Goal: Task Accomplishment & Management: Complete application form

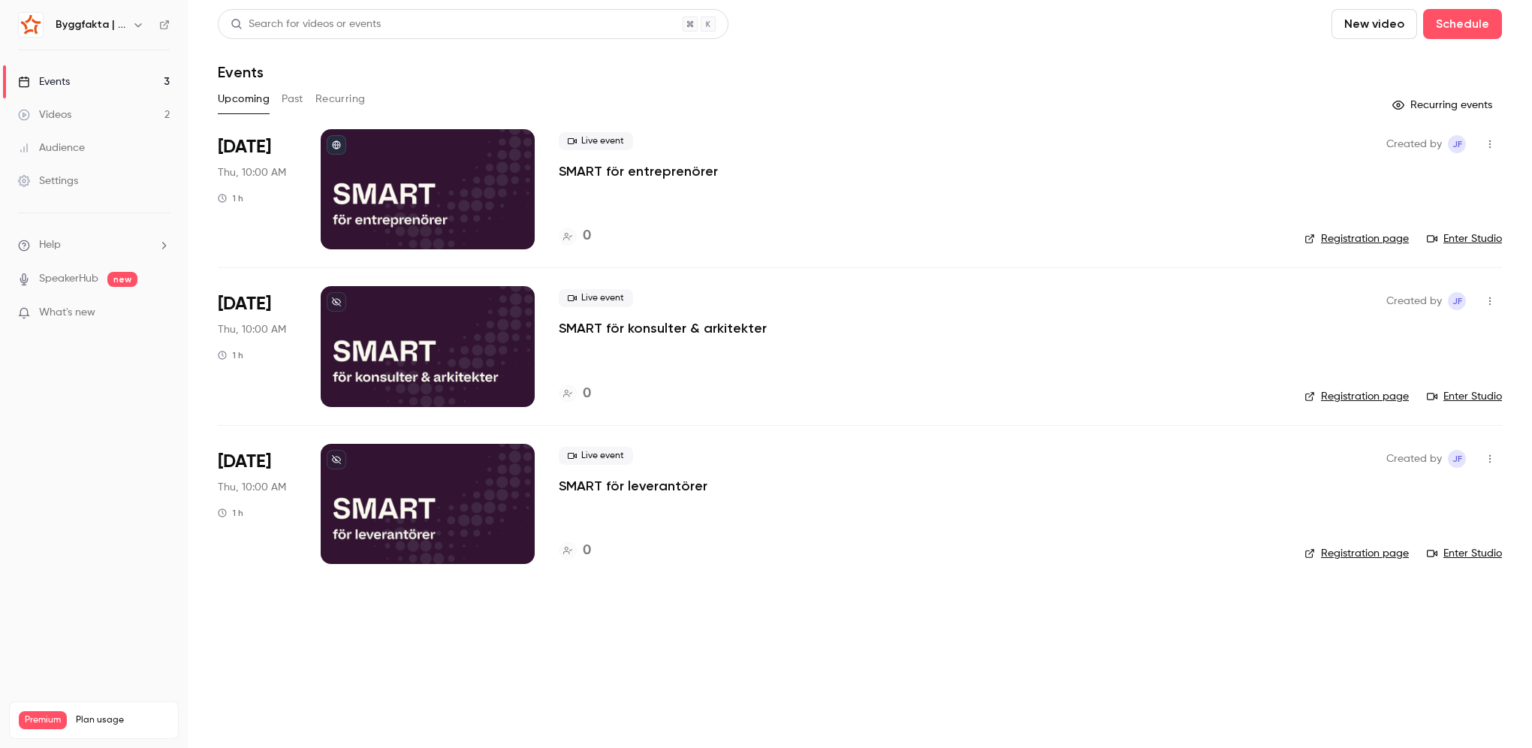
click at [297, 105] on button "Past" at bounding box center [293, 99] width 22 height 24
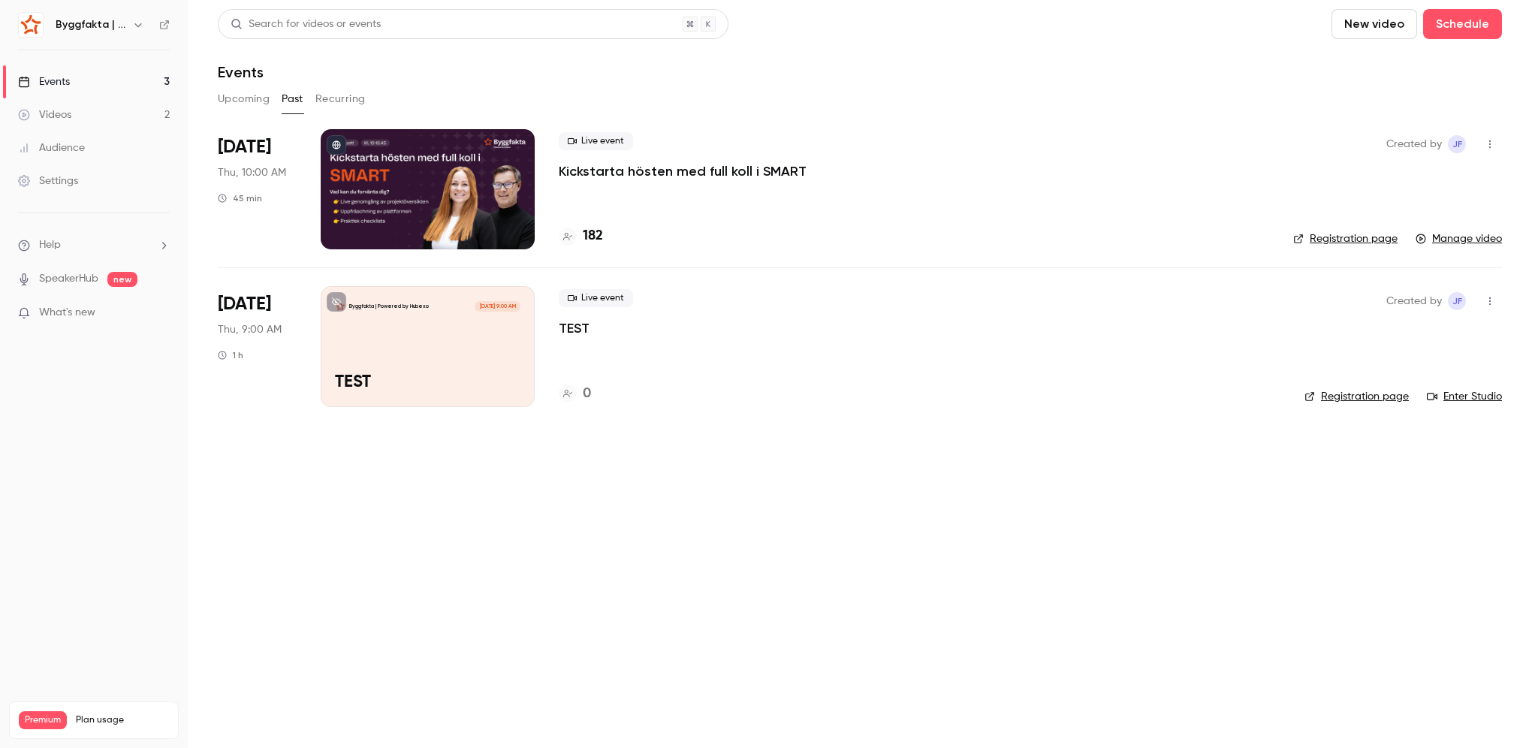
click at [336, 95] on button "Recurring" at bounding box center [340, 99] width 50 height 24
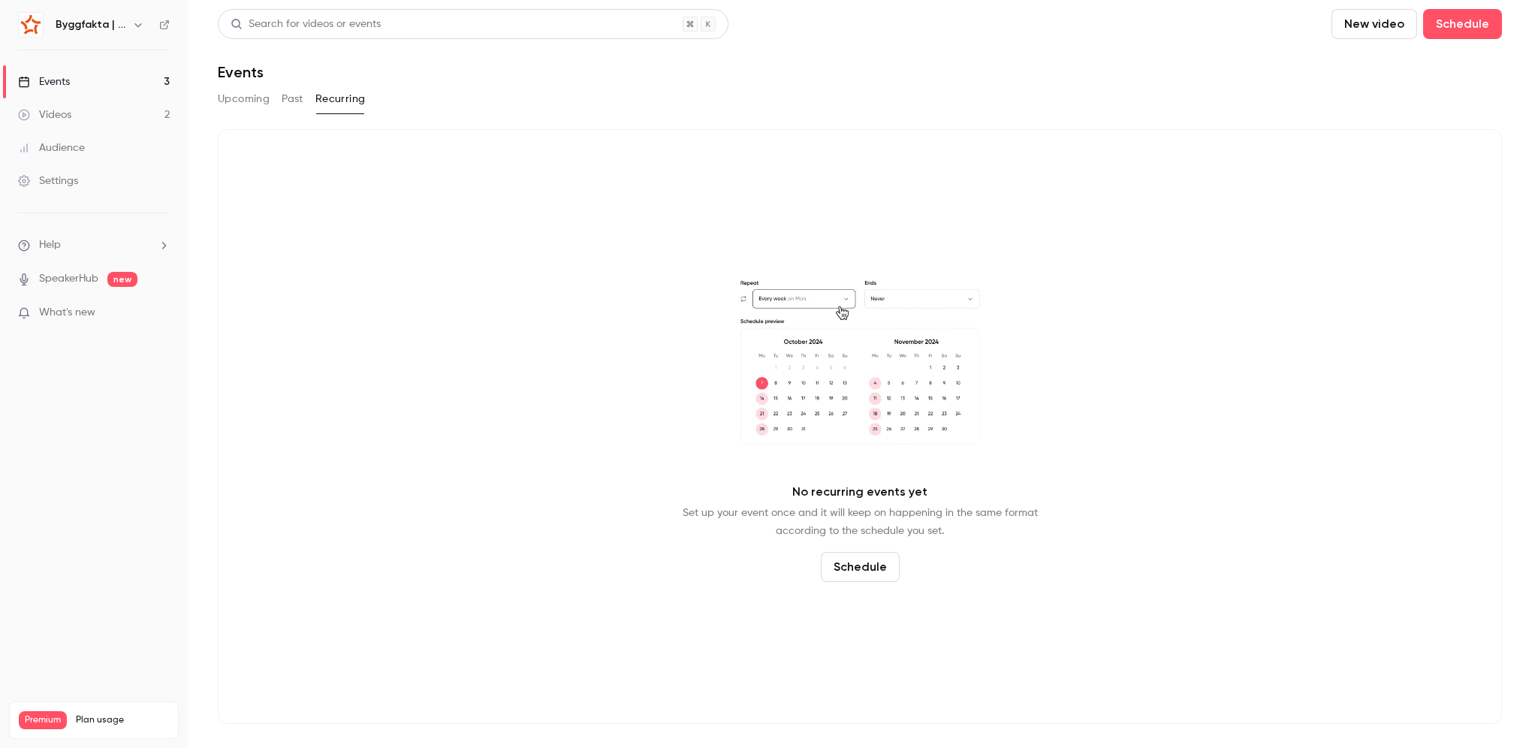
click at [119, 111] on link "Videos 2" at bounding box center [94, 114] width 188 height 33
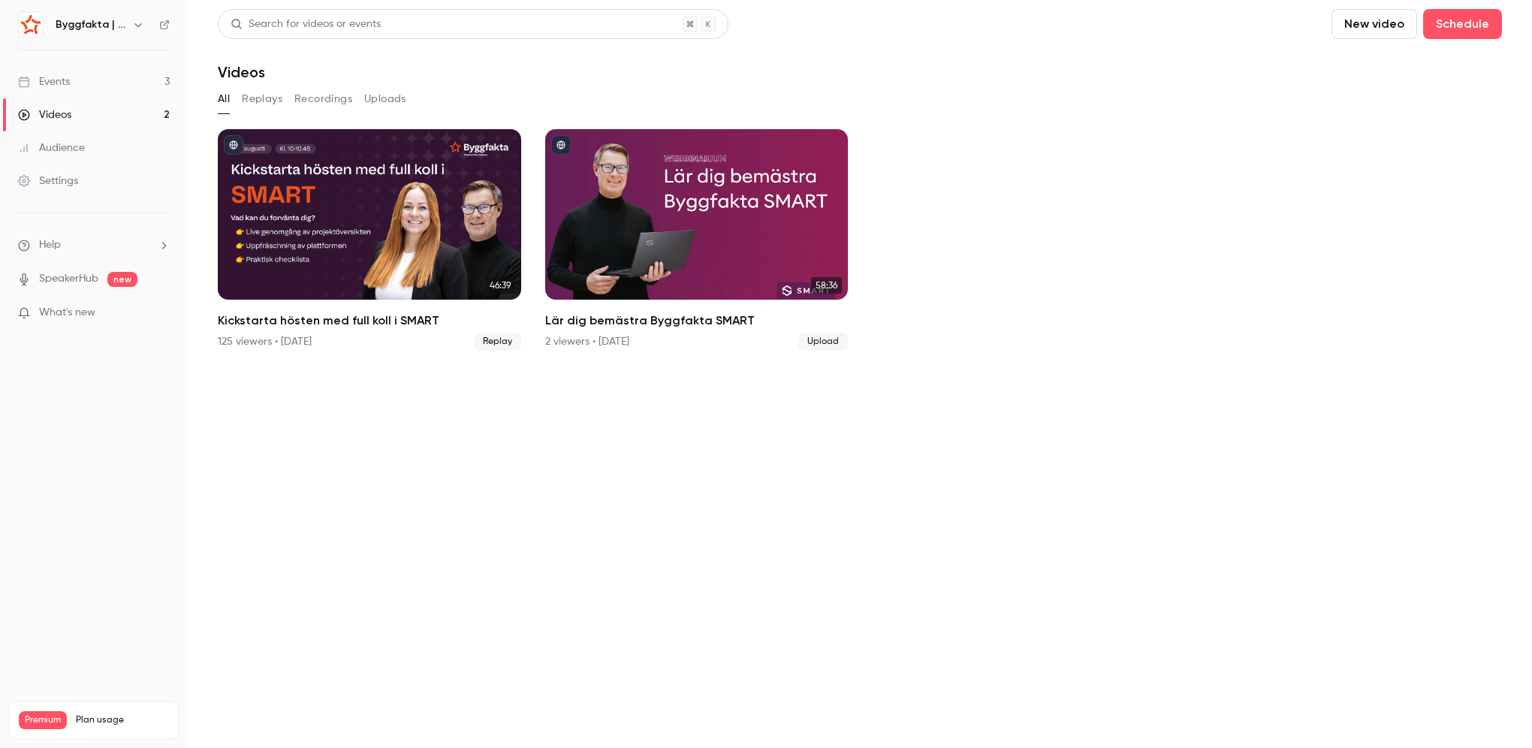
click at [164, 75] on link "Events 3" at bounding box center [94, 81] width 188 height 33
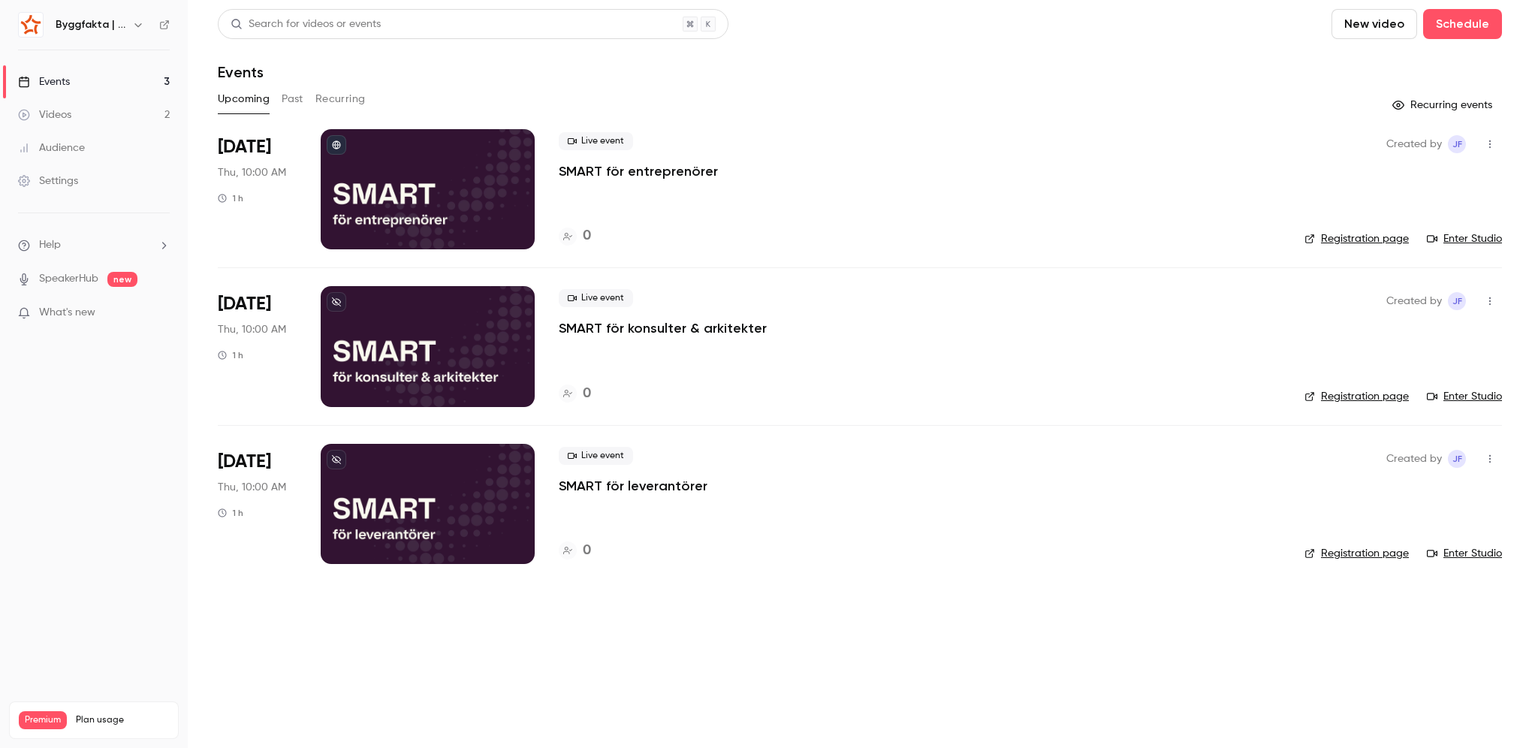
click at [142, 24] on icon "button" at bounding box center [138, 25] width 12 height 12
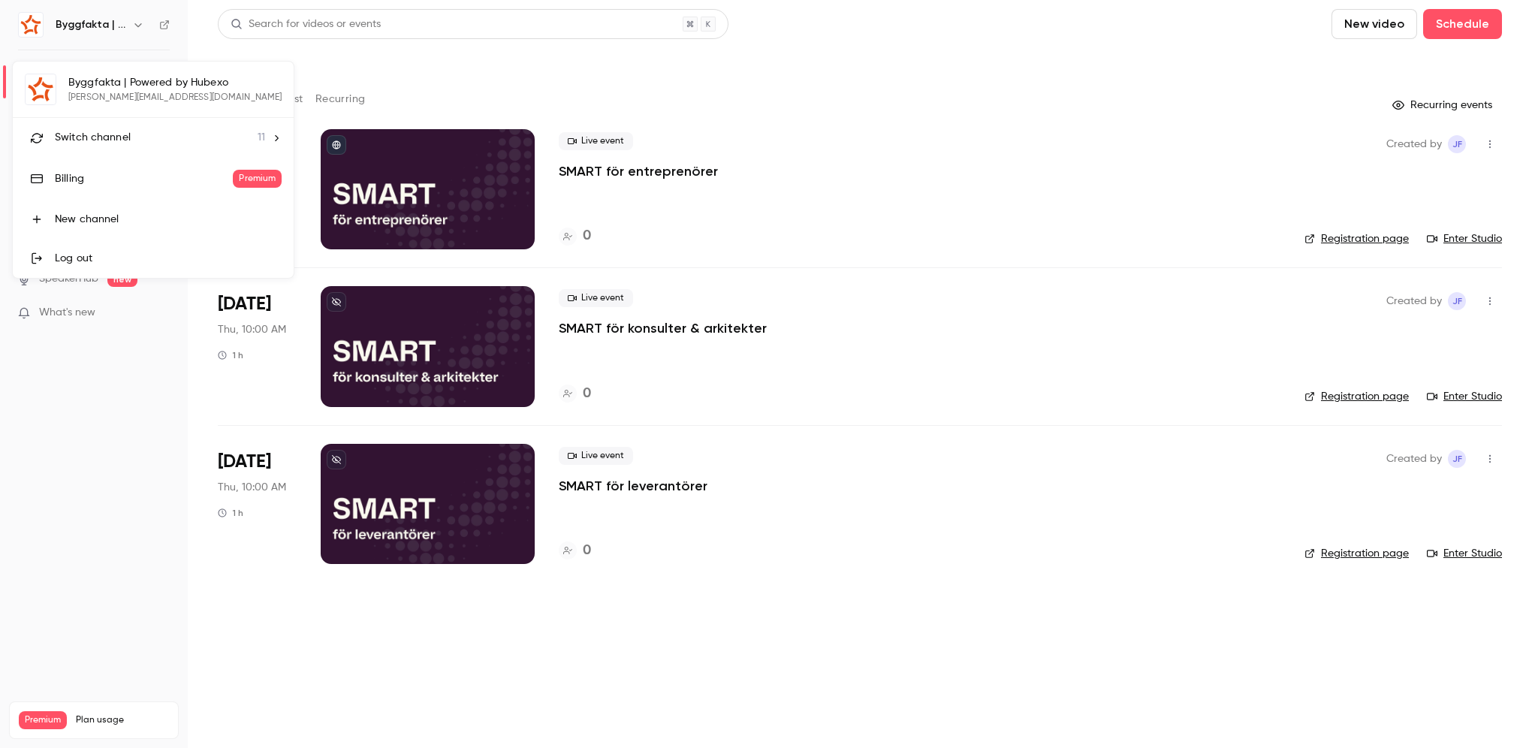
click at [132, 140] on div "Switch channel 11" at bounding box center [160, 138] width 210 height 16
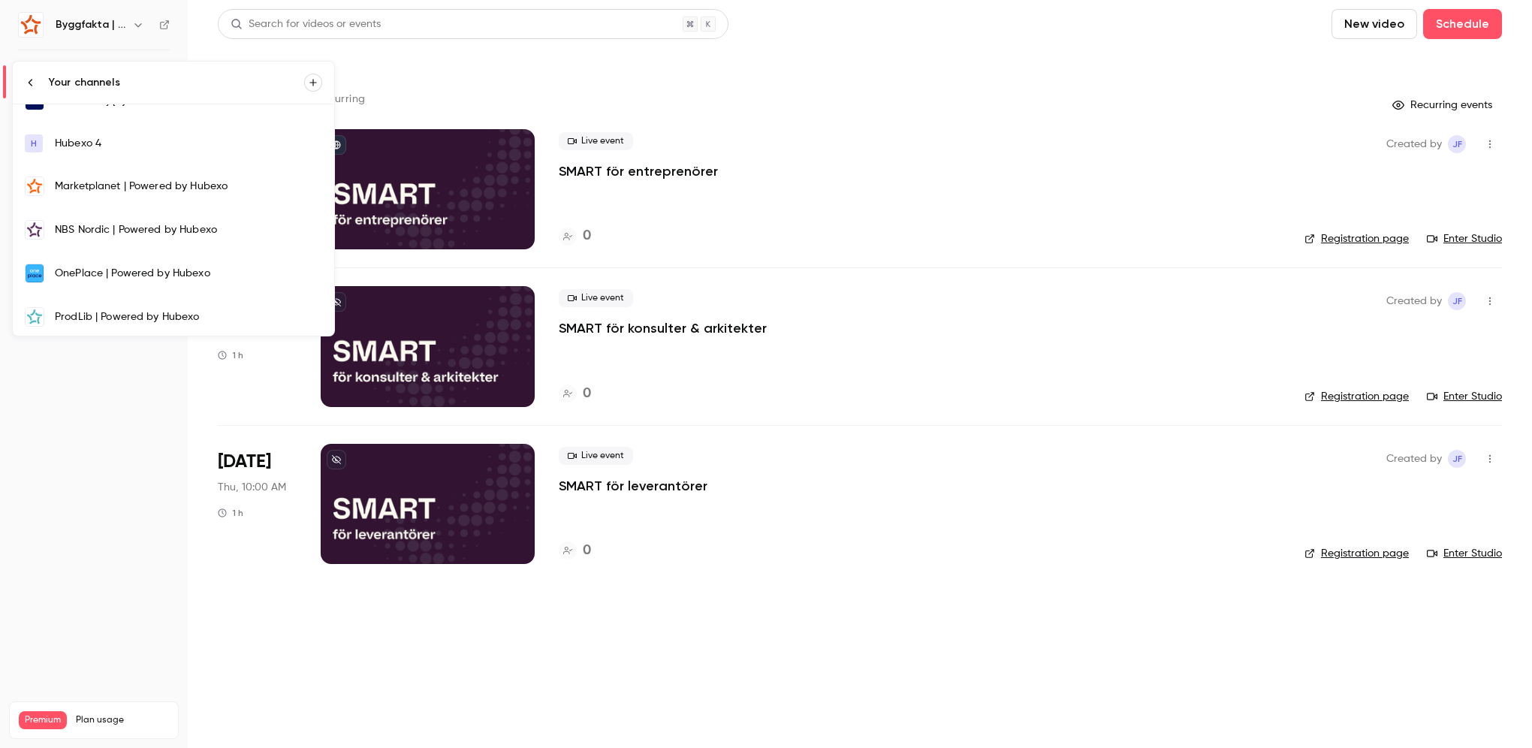
scroll to position [242, 0]
click at [101, 278] on link "Prognoscentret | Powered by Hubexo" at bounding box center [173, 274] width 321 height 44
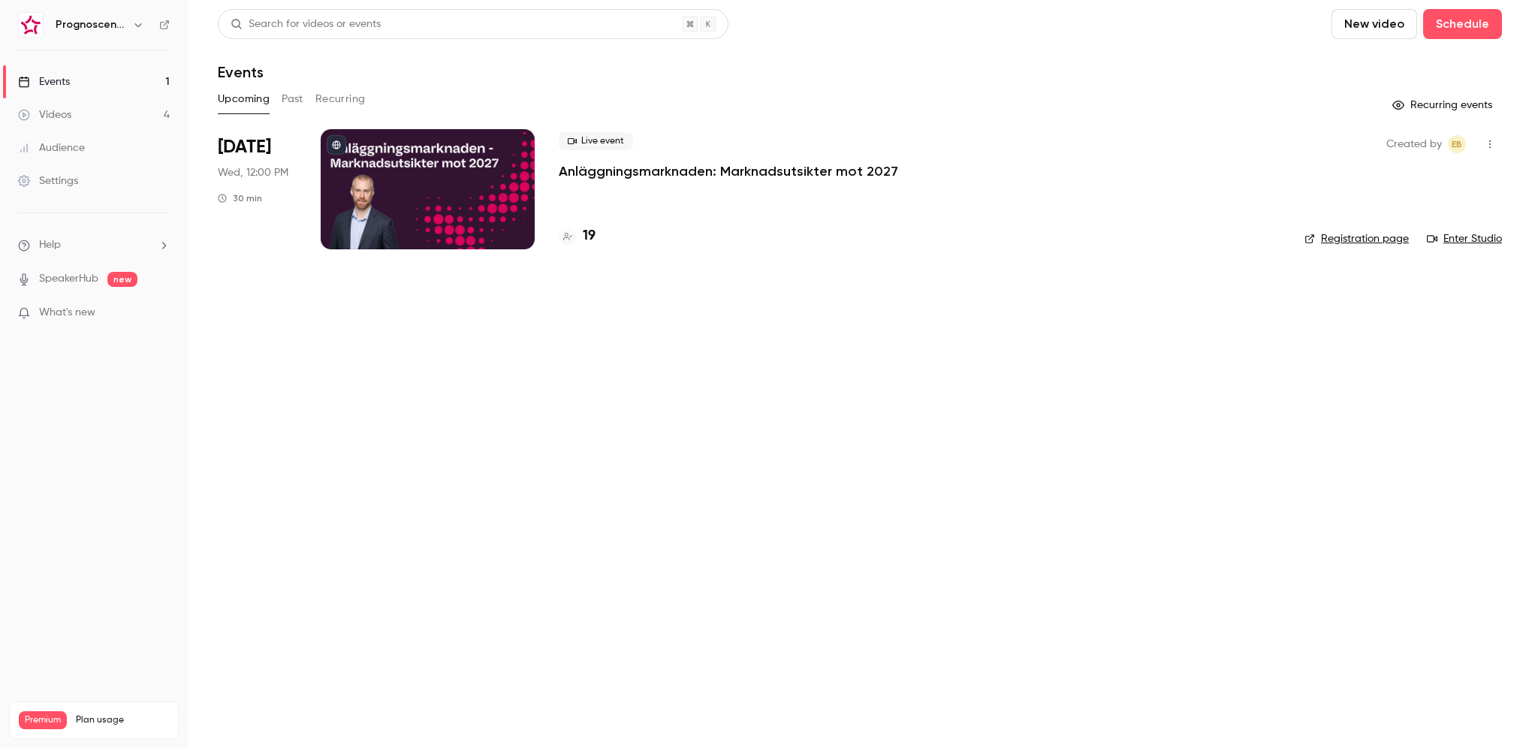
click at [459, 204] on div at bounding box center [428, 189] width 214 height 120
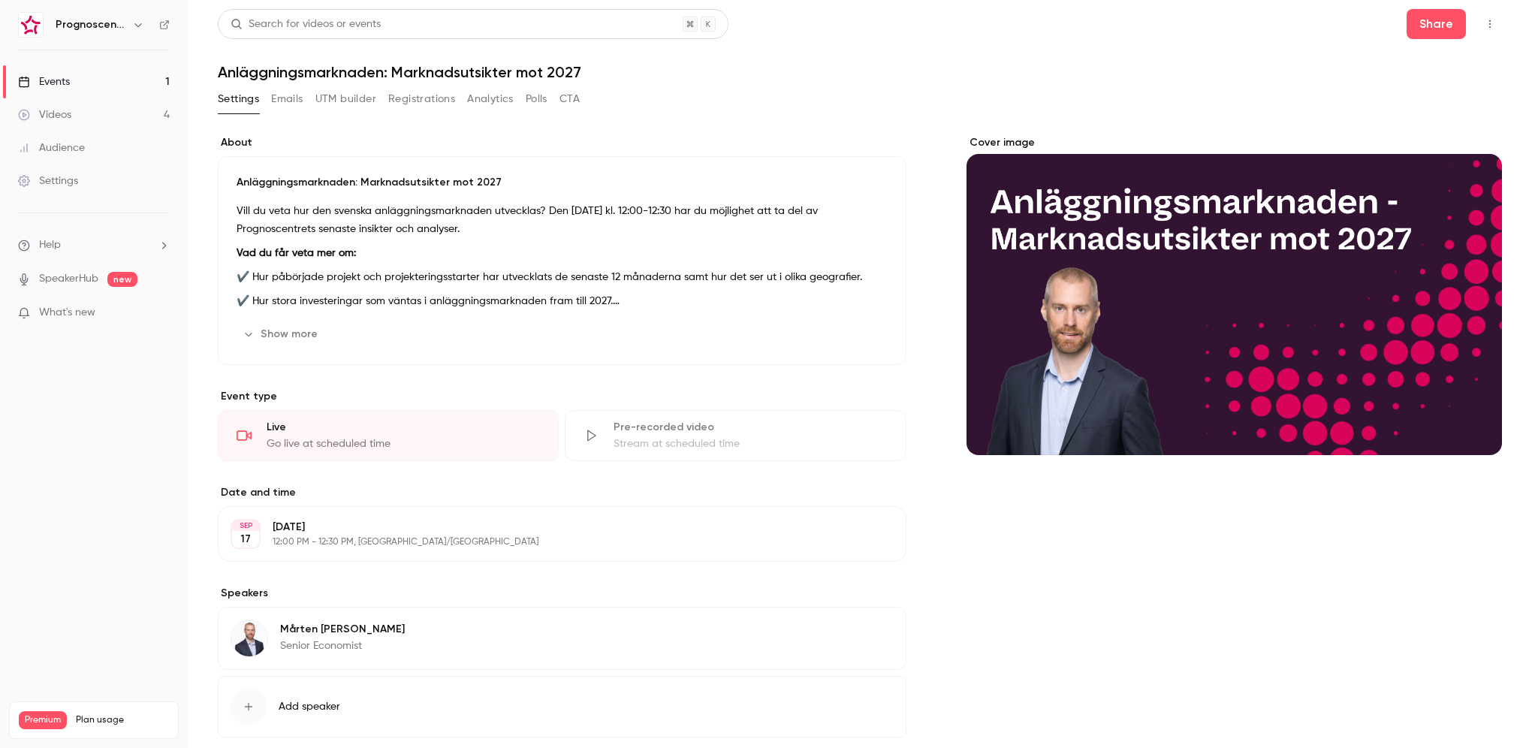
click at [288, 327] on button "Show more" at bounding box center [282, 334] width 90 height 24
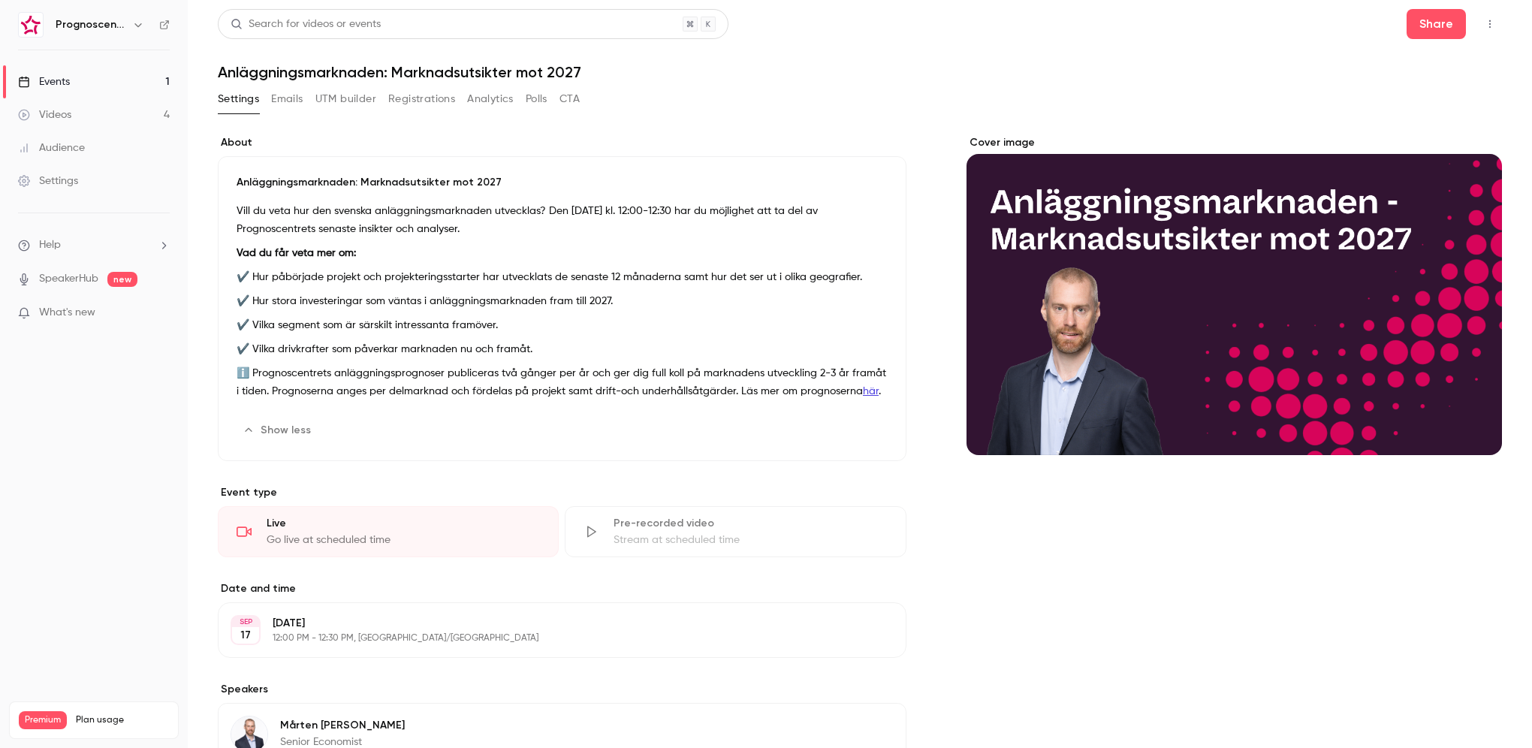
click at [291, 105] on button "Emails" at bounding box center [287, 99] width 32 height 24
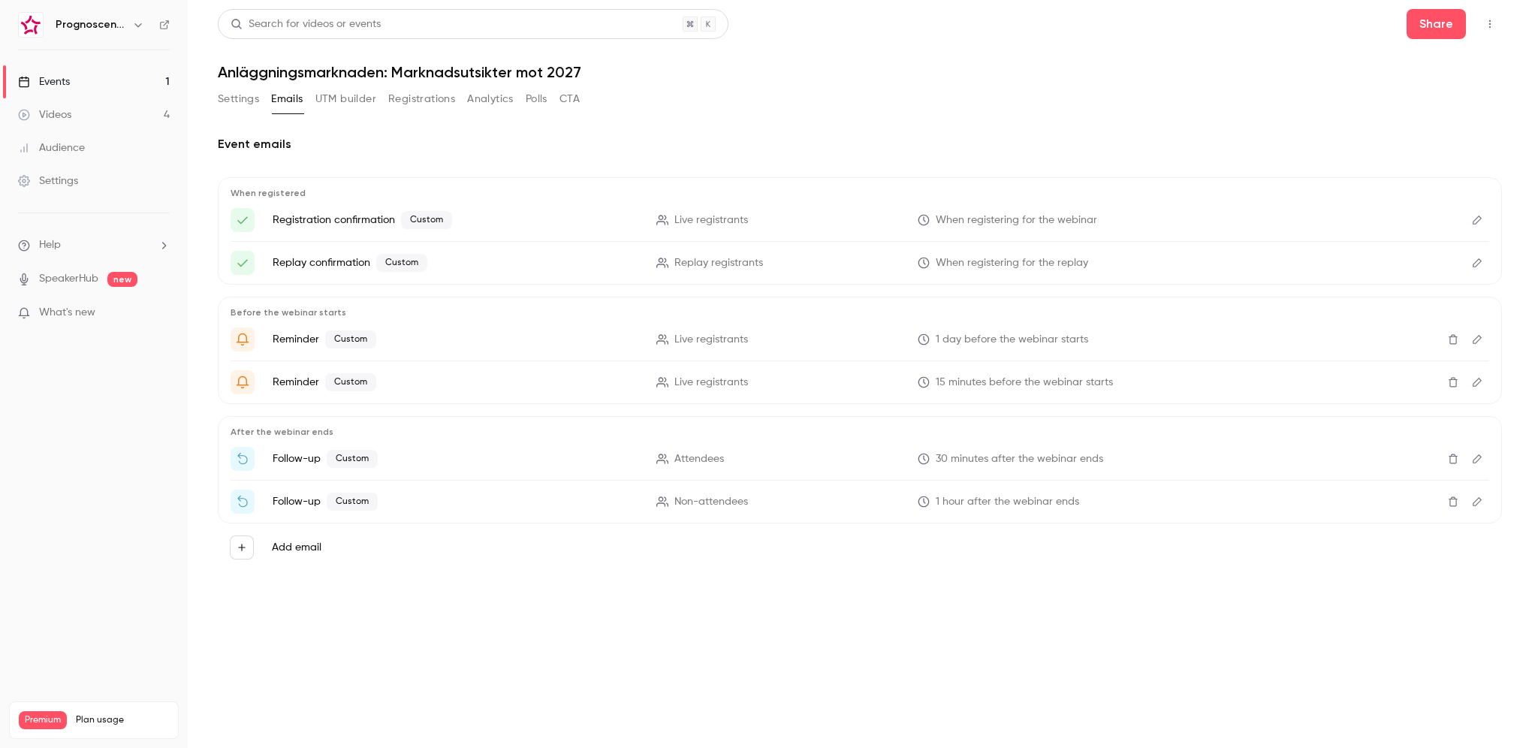
click at [345, 102] on button "UTM builder" at bounding box center [345, 99] width 61 height 24
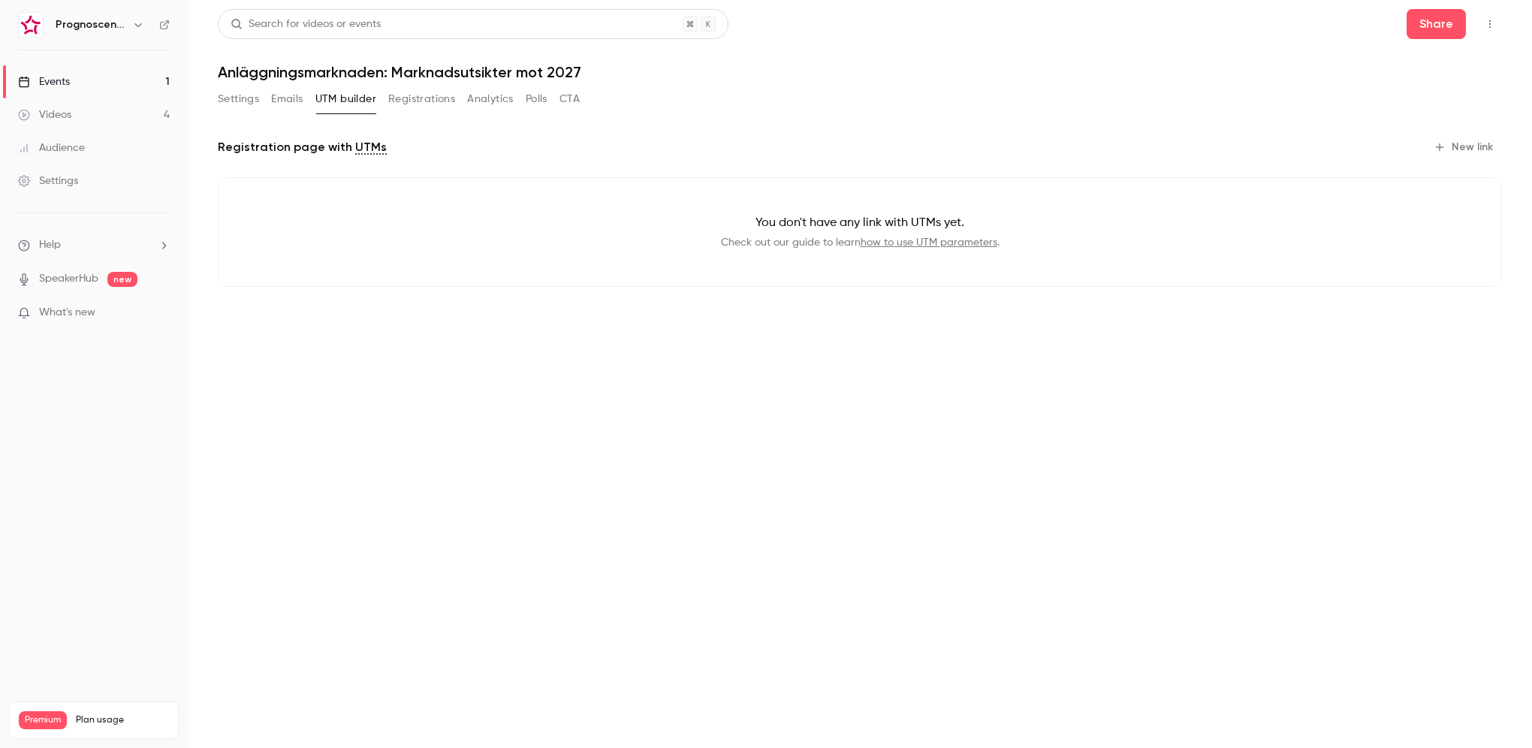
click at [417, 106] on button "Registrations" at bounding box center [421, 99] width 67 height 24
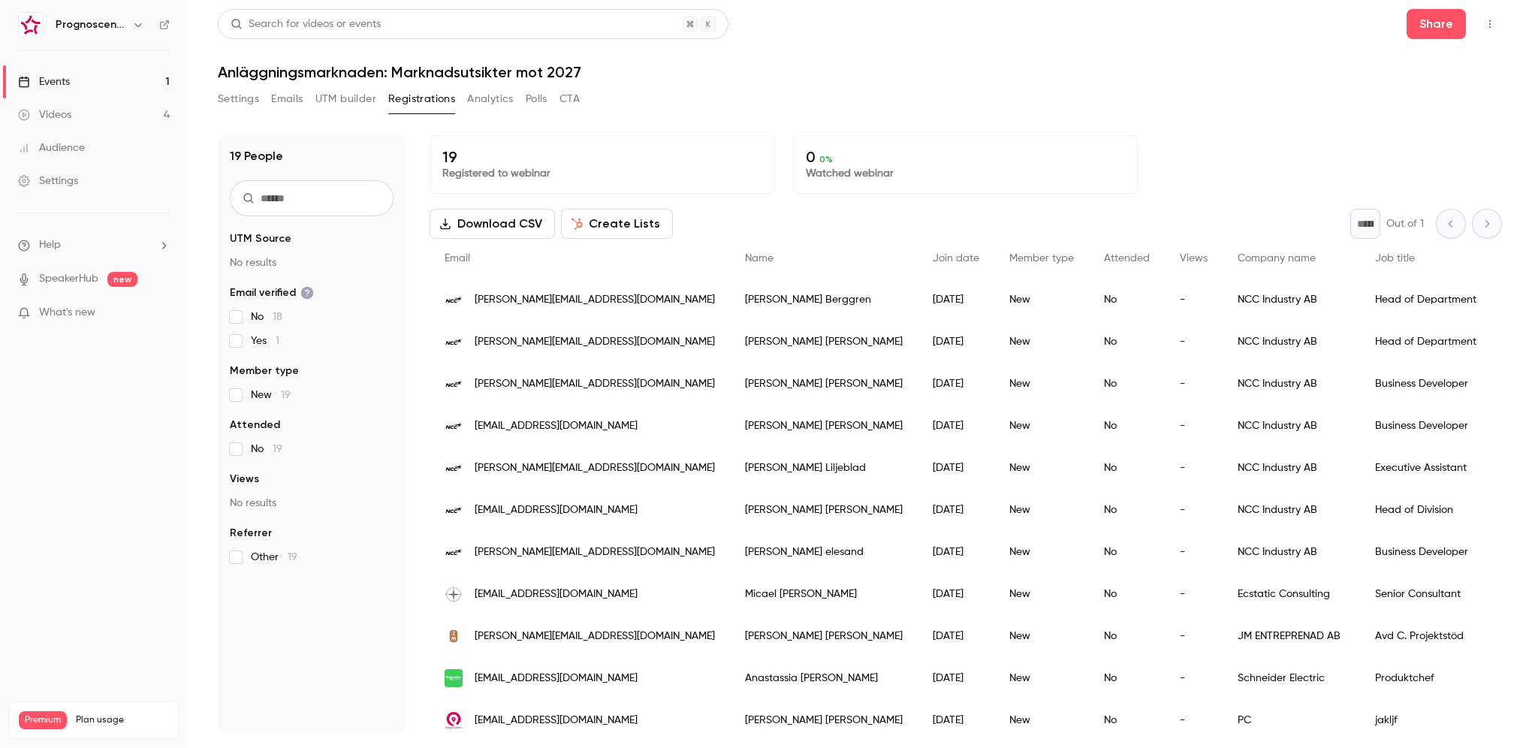
click at [492, 106] on button "Analytics" at bounding box center [490, 99] width 47 height 24
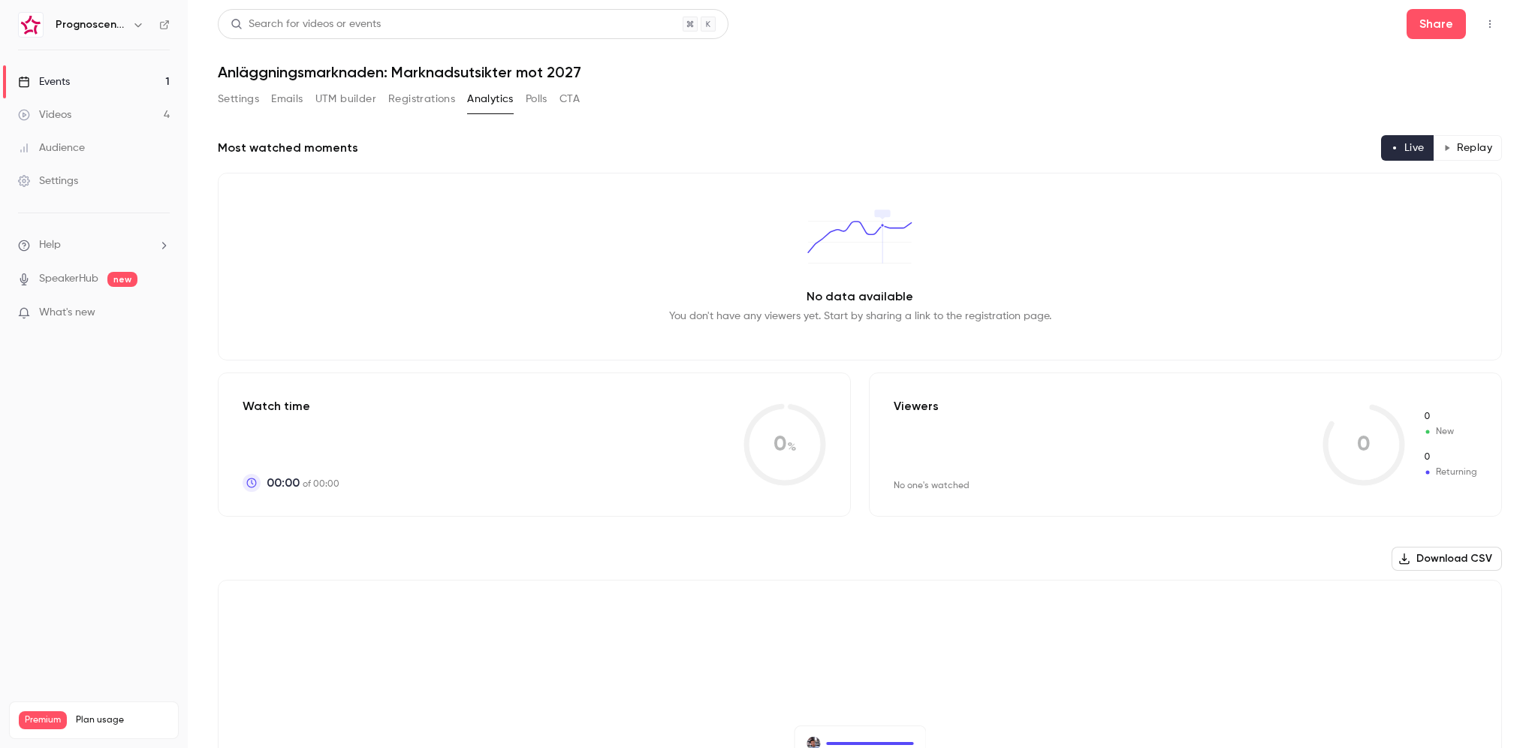
click at [541, 101] on button "Polls" at bounding box center [537, 99] width 22 height 24
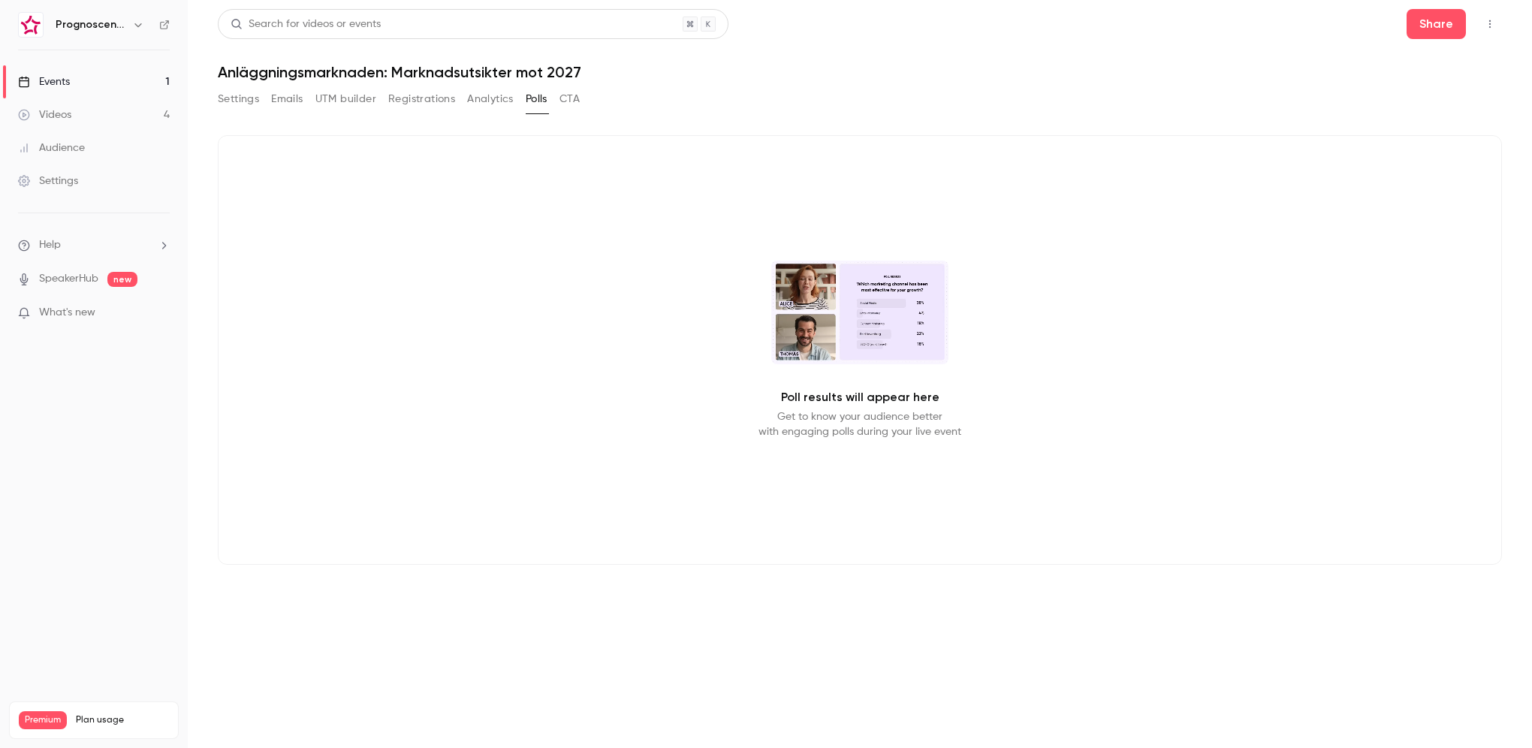
click at [577, 100] on button "CTA" at bounding box center [569, 99] width 20 height 24
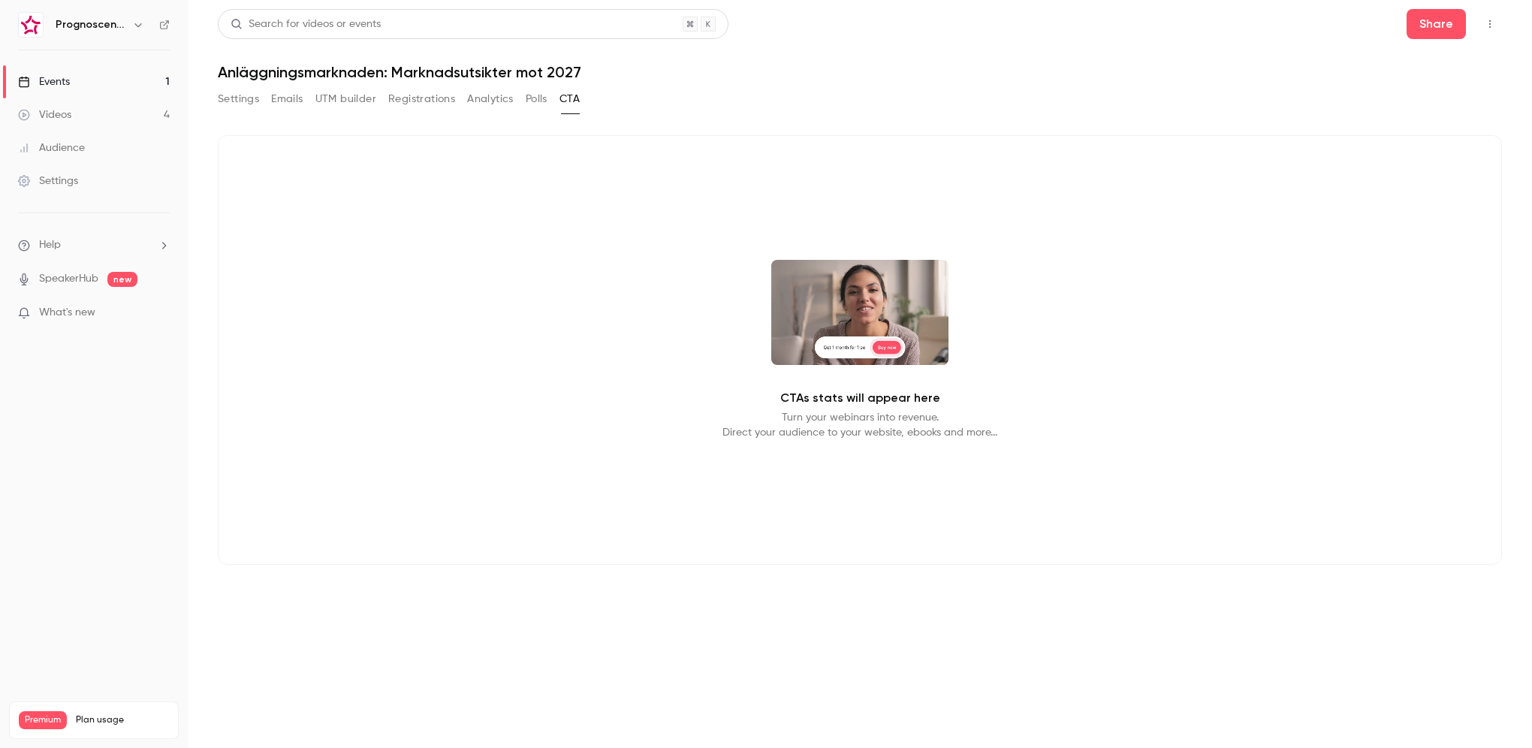
click at [231, 98] on button "Settings" at bounding box center [238, 99] width 41 height 24
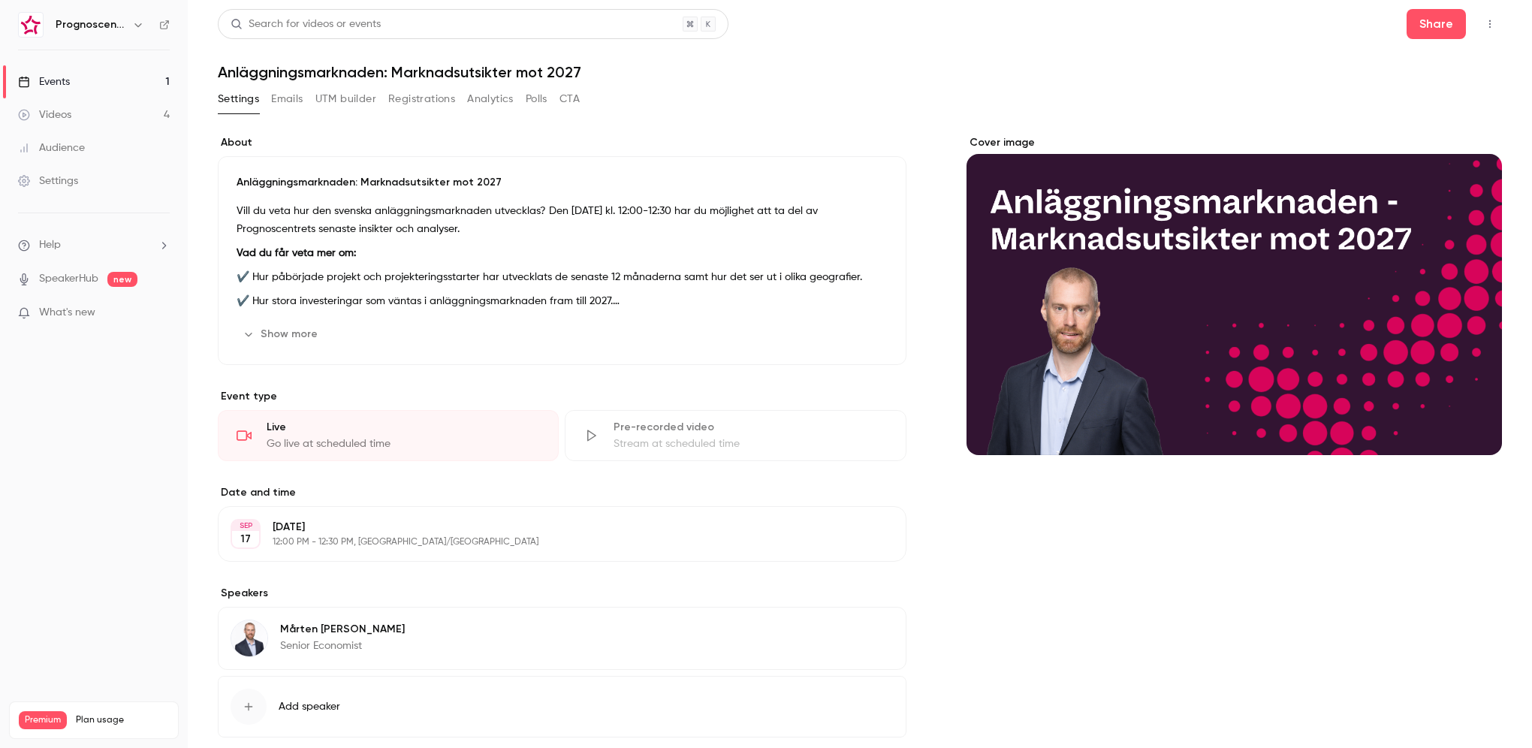
click at [293, 108] on button "Emails" at bounding box center [287, 99] width 32 height 24
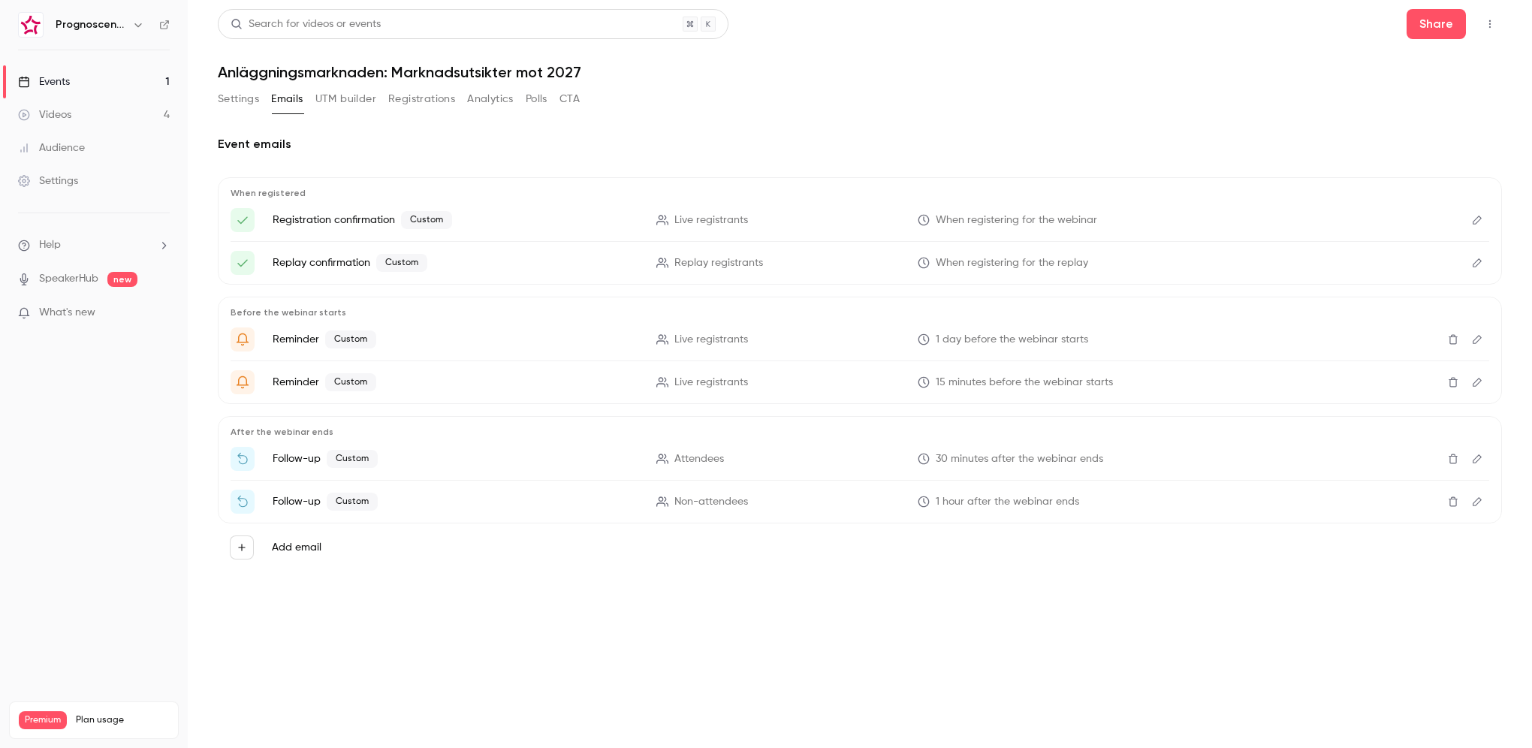
click at [345, 98] on button "UTM builder" at bounding box center [345, 99] width 61 height 24
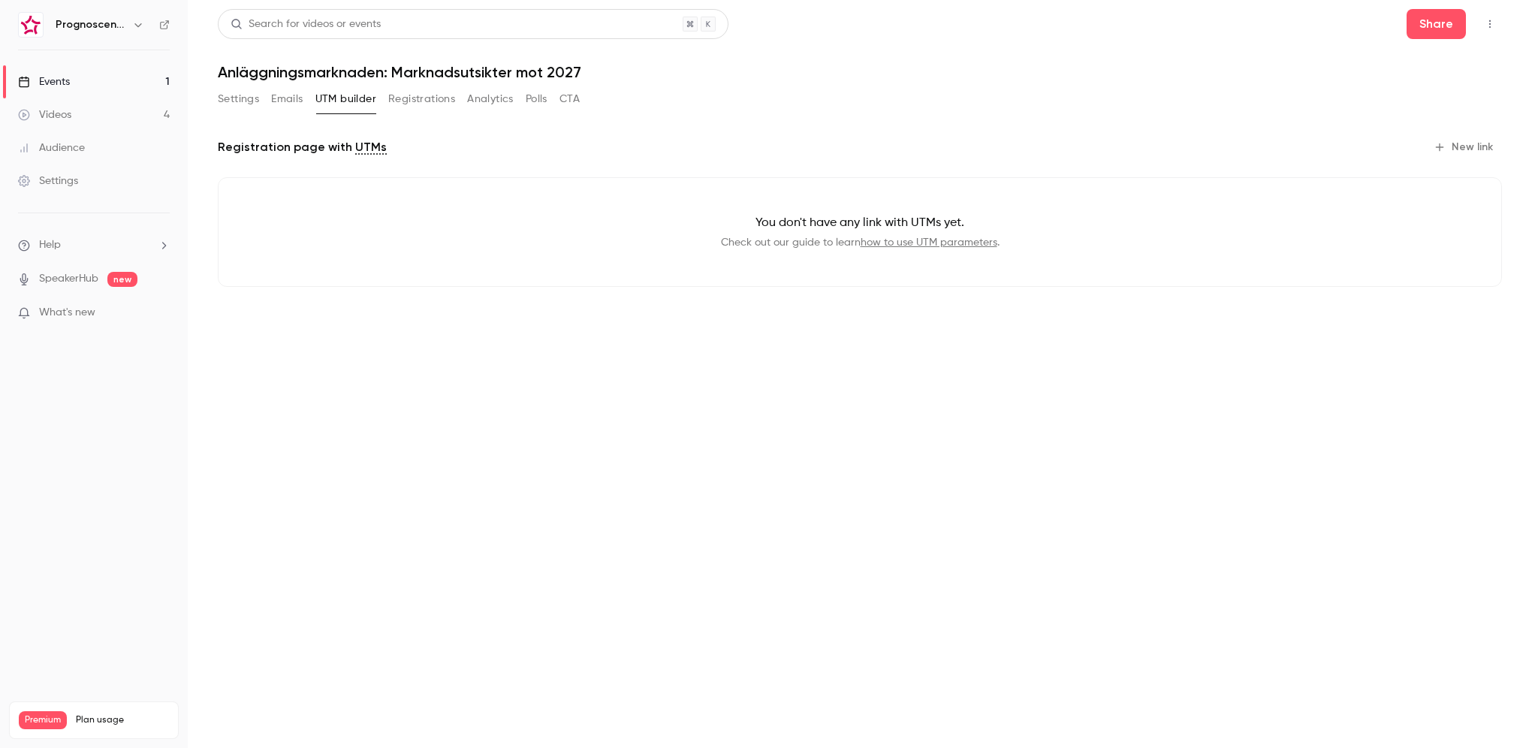
click at [405, 98] on button "Registrations" at bounding box center [421, 99] width 67 height 24
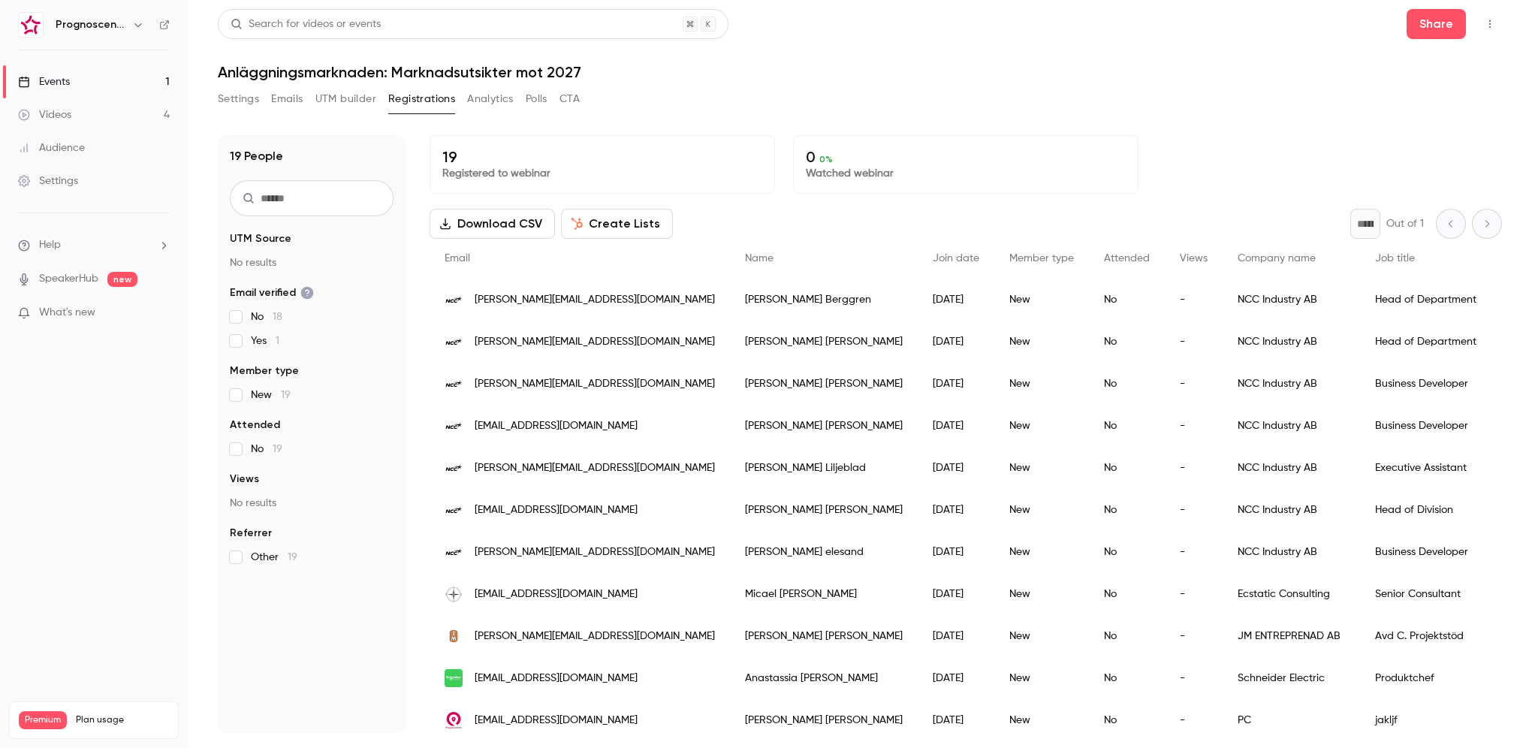
click at [95, 105] on link "Videos 4" at bounding box center [94, 114] width 188 height 33
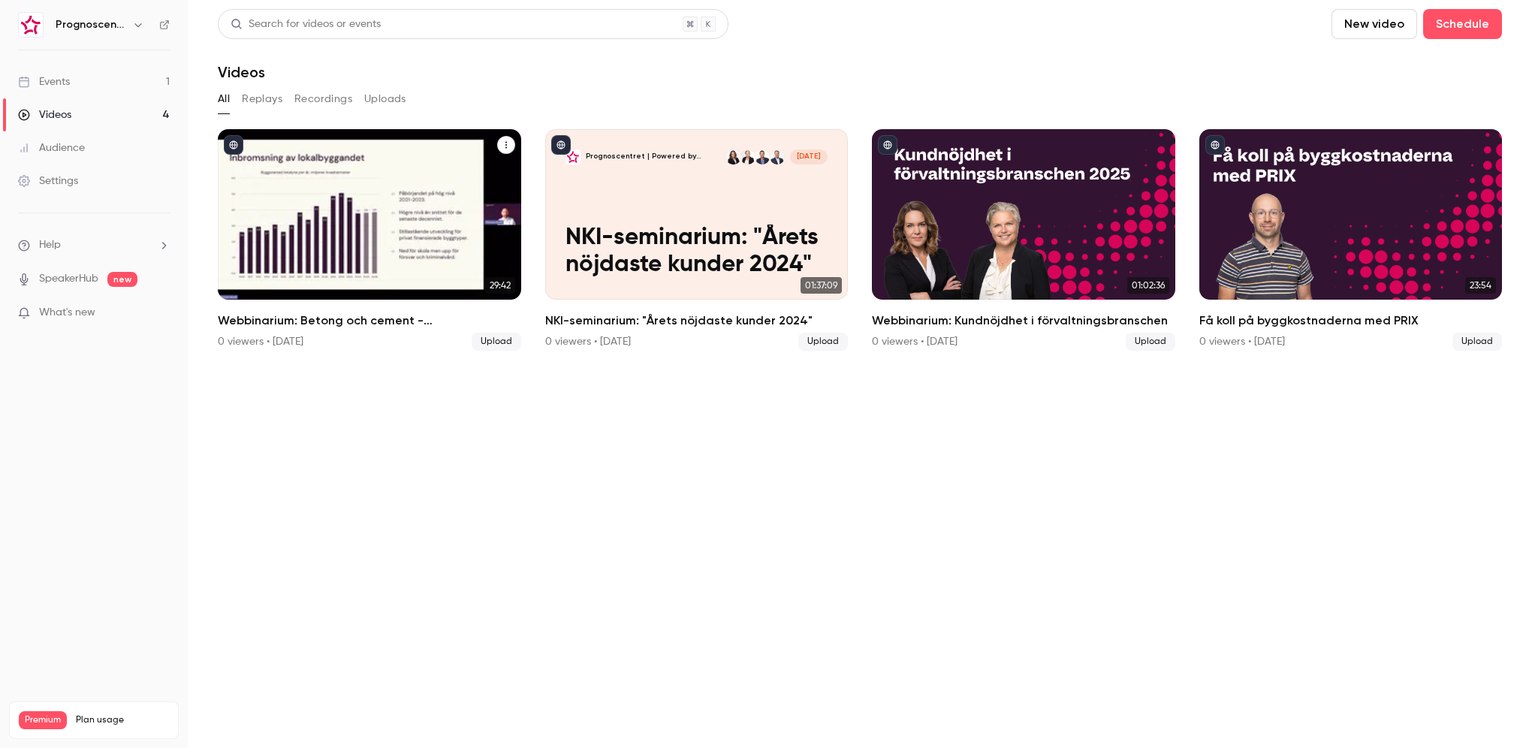
click at [369, 237] on div "Webbinarium: Betong och cement - Marknadsutsikter och prisutveckling 2025" at bounding box center [369, 214] width 303 height 170
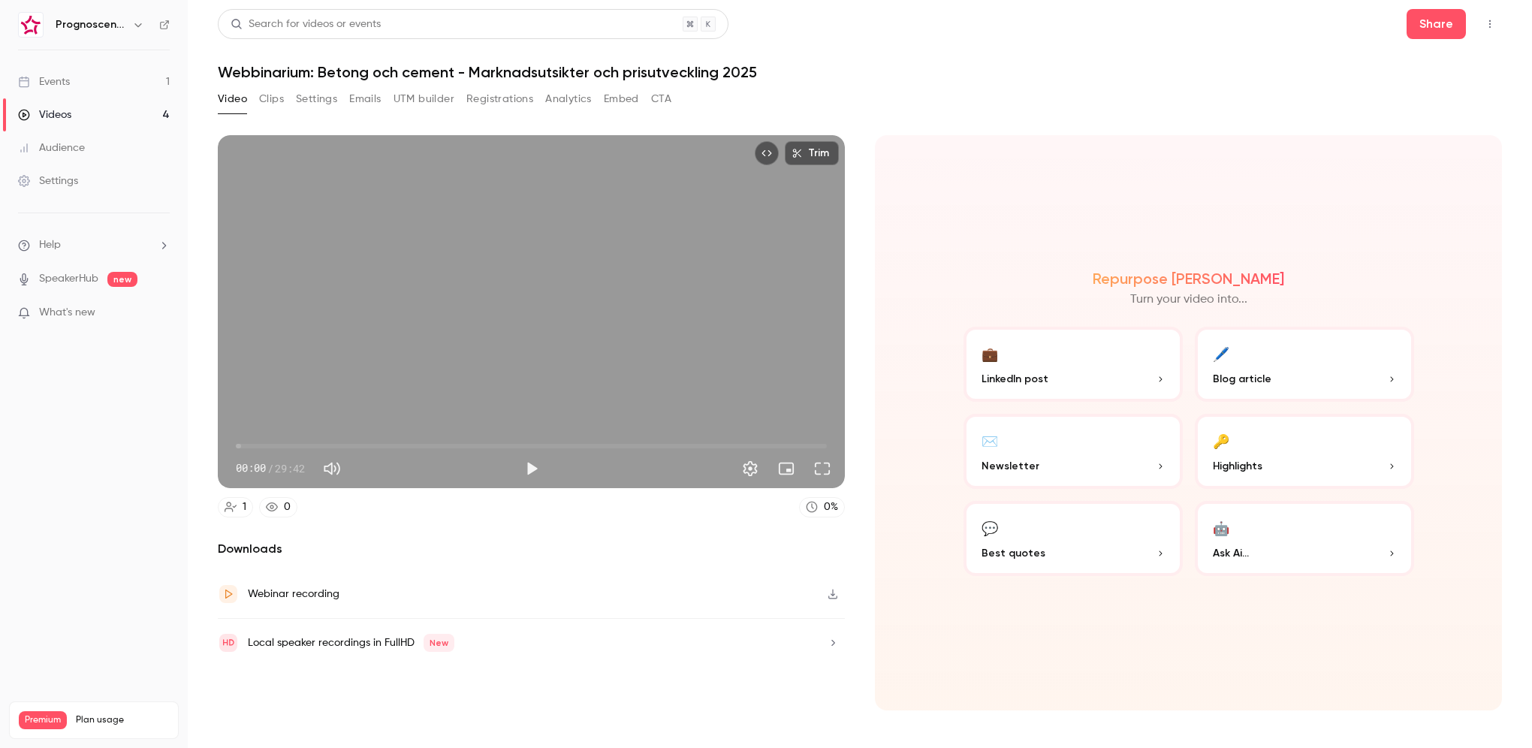
click at [531, 466] on button "Play" at bounding box center [532, 468] width 30 height 30
click at [251, 444] on span "00:45" at bounding box center [531, 446] width 591 height 24
click at [267, 447] on span "01:35" at bounding box center [531, 446] width 591 height 24
click at [535, 474] on button "Pause" at bounding box center [532, 468] width 30 height 30
click at [170, 19] on nav "Prognoscentret | Powered by Hubexo Events 1 Videos 4 Audience Settings Help Spe…" at bounding box center [94, 374] width 188 height 748
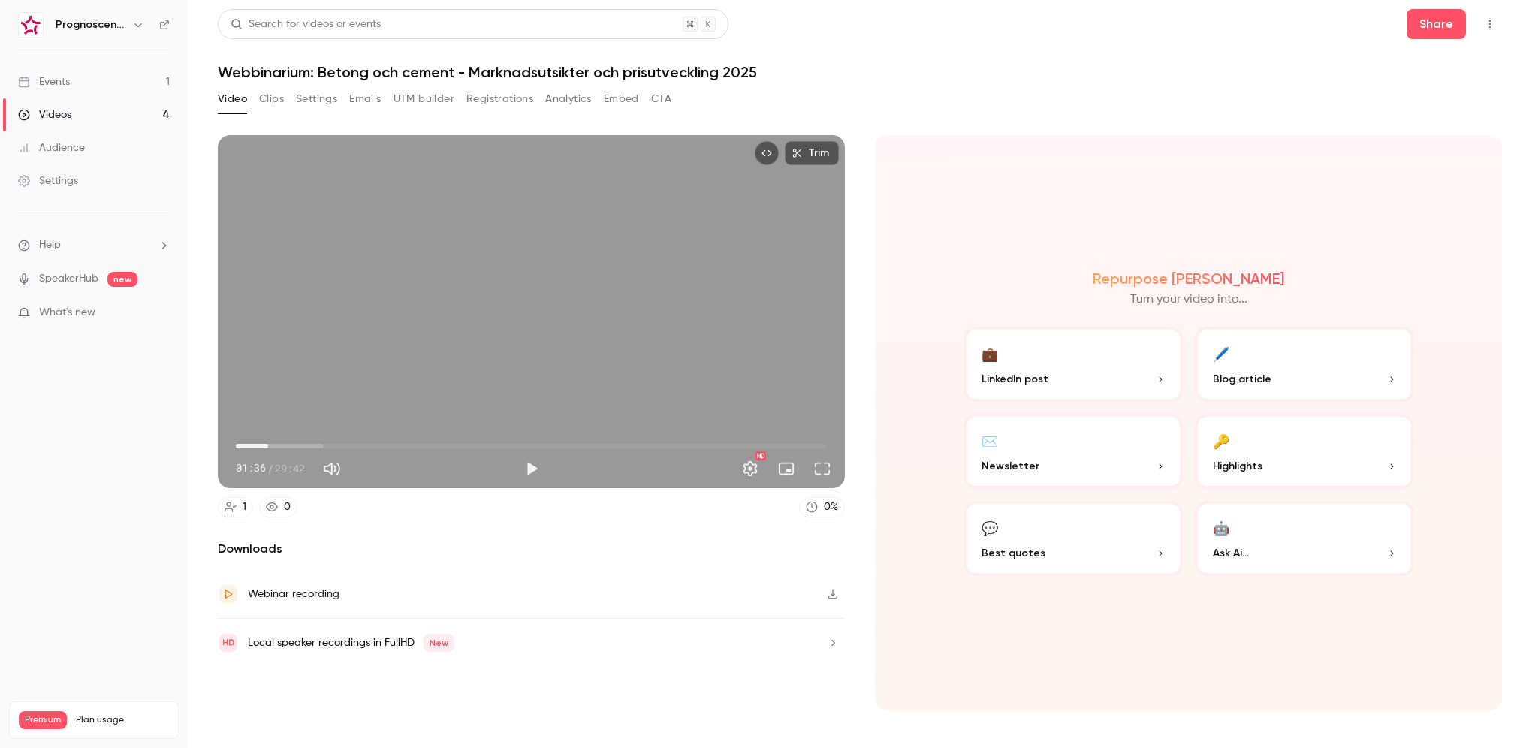
click at [164, 18] on div "Prognoscentret | Powered by Hubexo" at bounding box center [94, 25] width 152 height 26
click at [168, 28] on icon at bounding box center [164, 25] width 11 height 11
click at [163, 21] on icon at bounding box center [164, 25] width 11 height 11
type input "****"
click at [128, 84] on link "Events 1" at bounding box center [94, 81] width 188 height 33
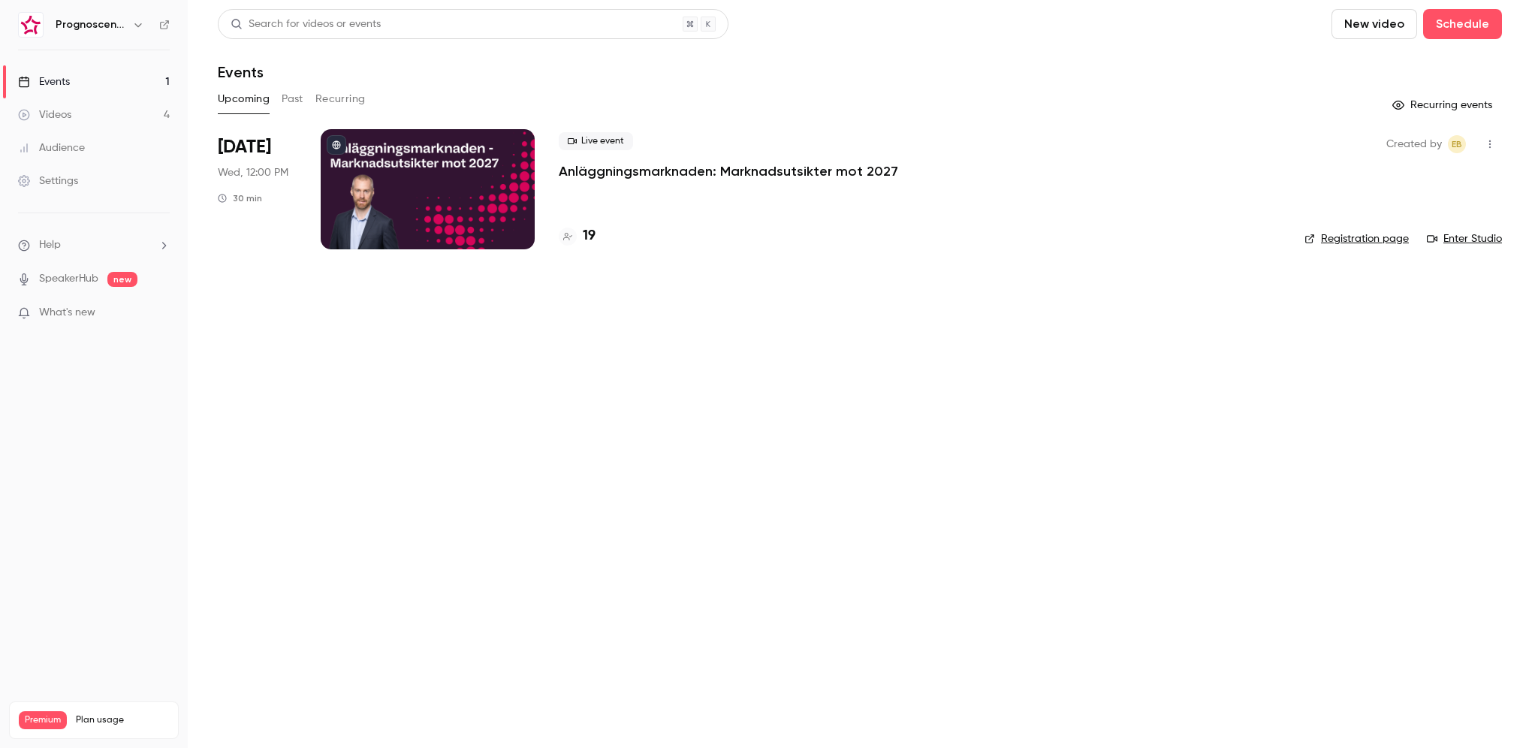
click at [440, 206] on div at bounding box center [428, 189] width 214 height 120
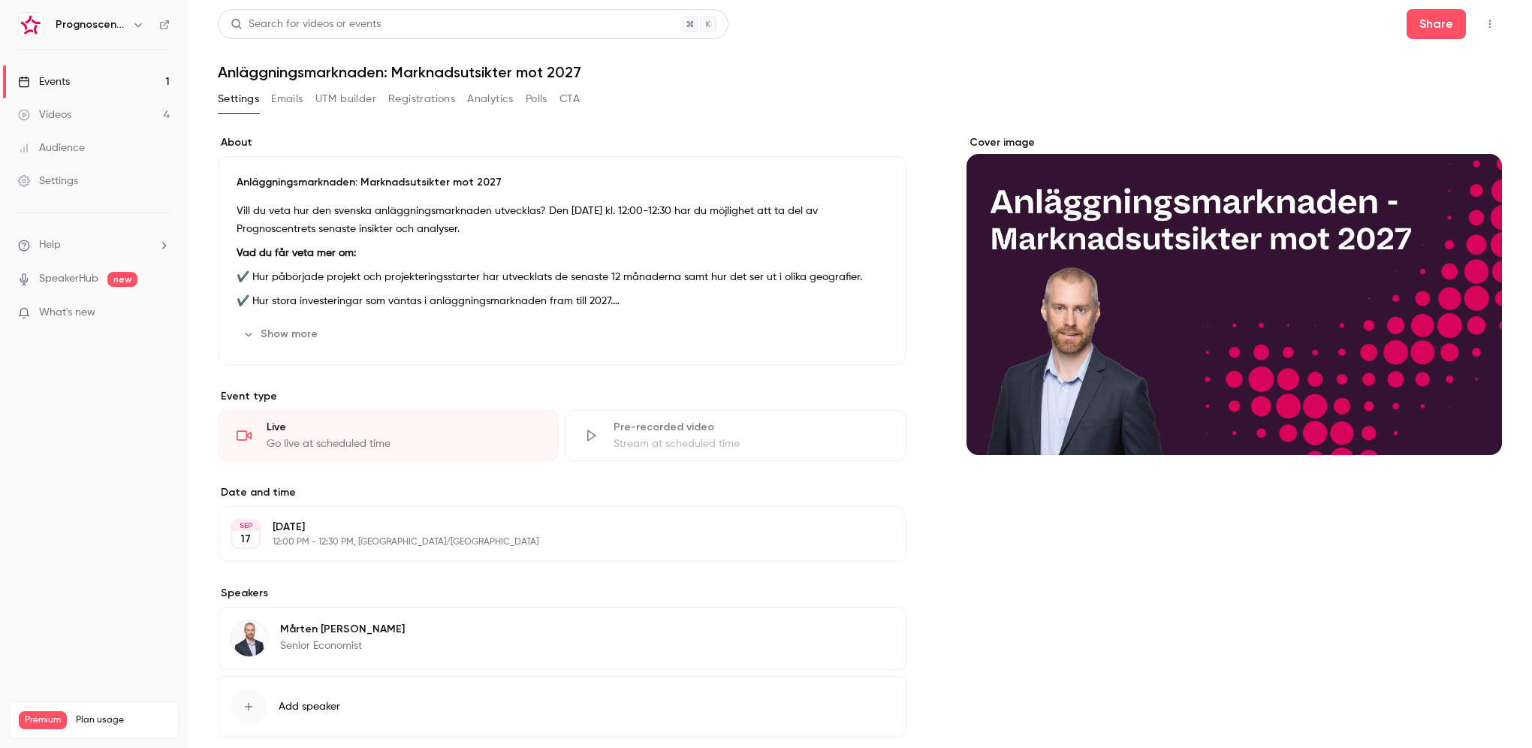
click at [140, 17] on button "button" at bounding box center [138, 25] width 18 height 18
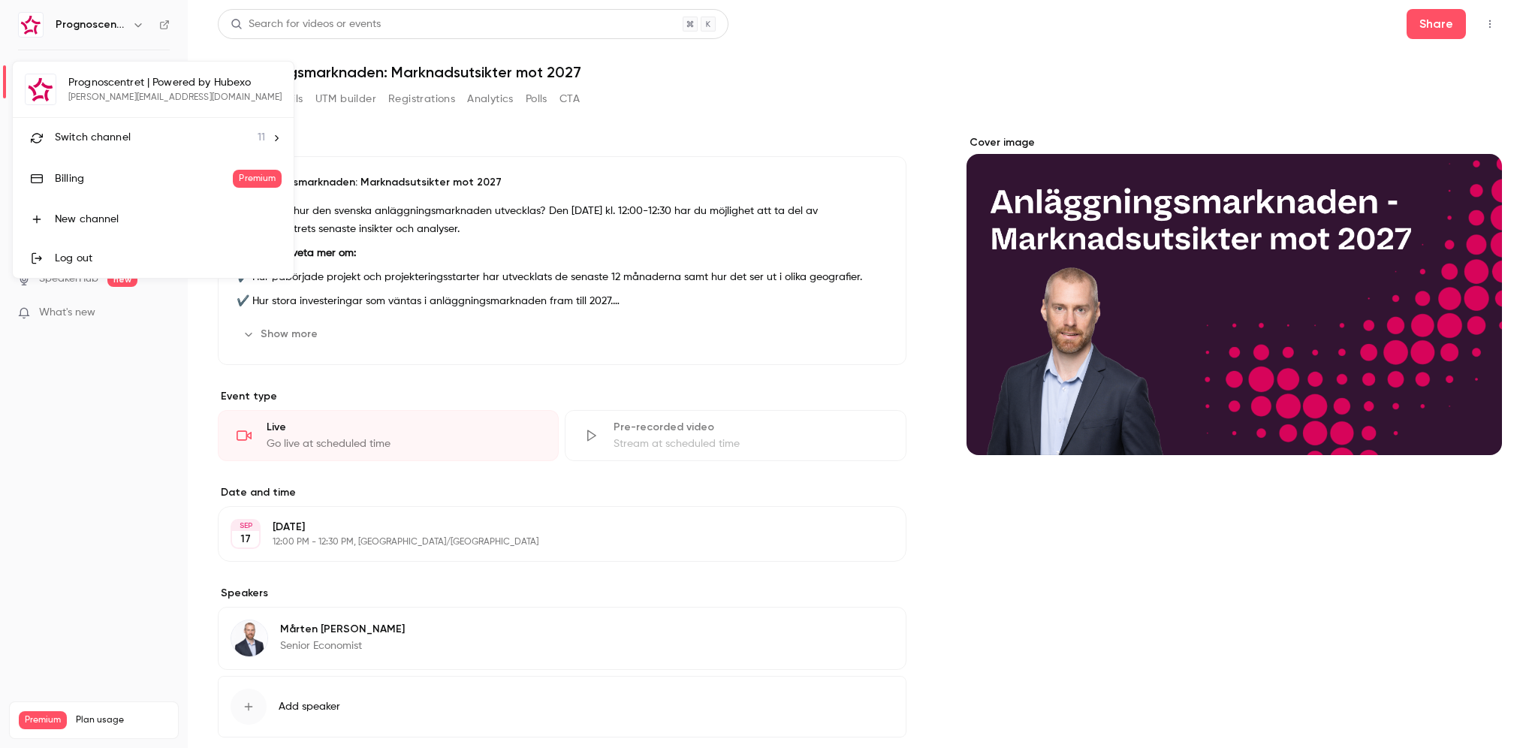
click at [113, 140] on span "Switch channel" at bounding box center [93, 138] width 76 height 16
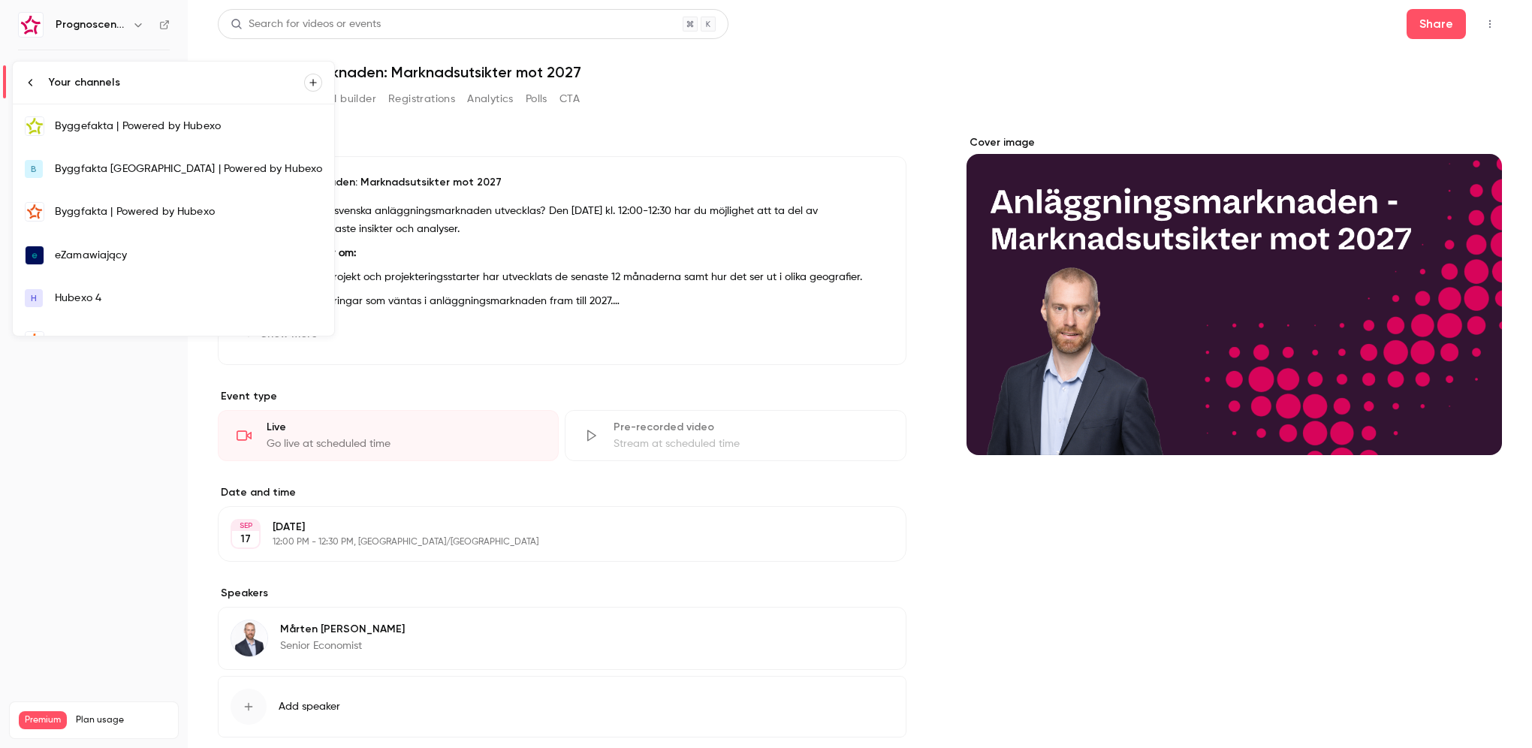
click at [157, 212] on div "Byggfakta | Powered by Hubexo" at bounding box center [188, 211] width 267 height 15
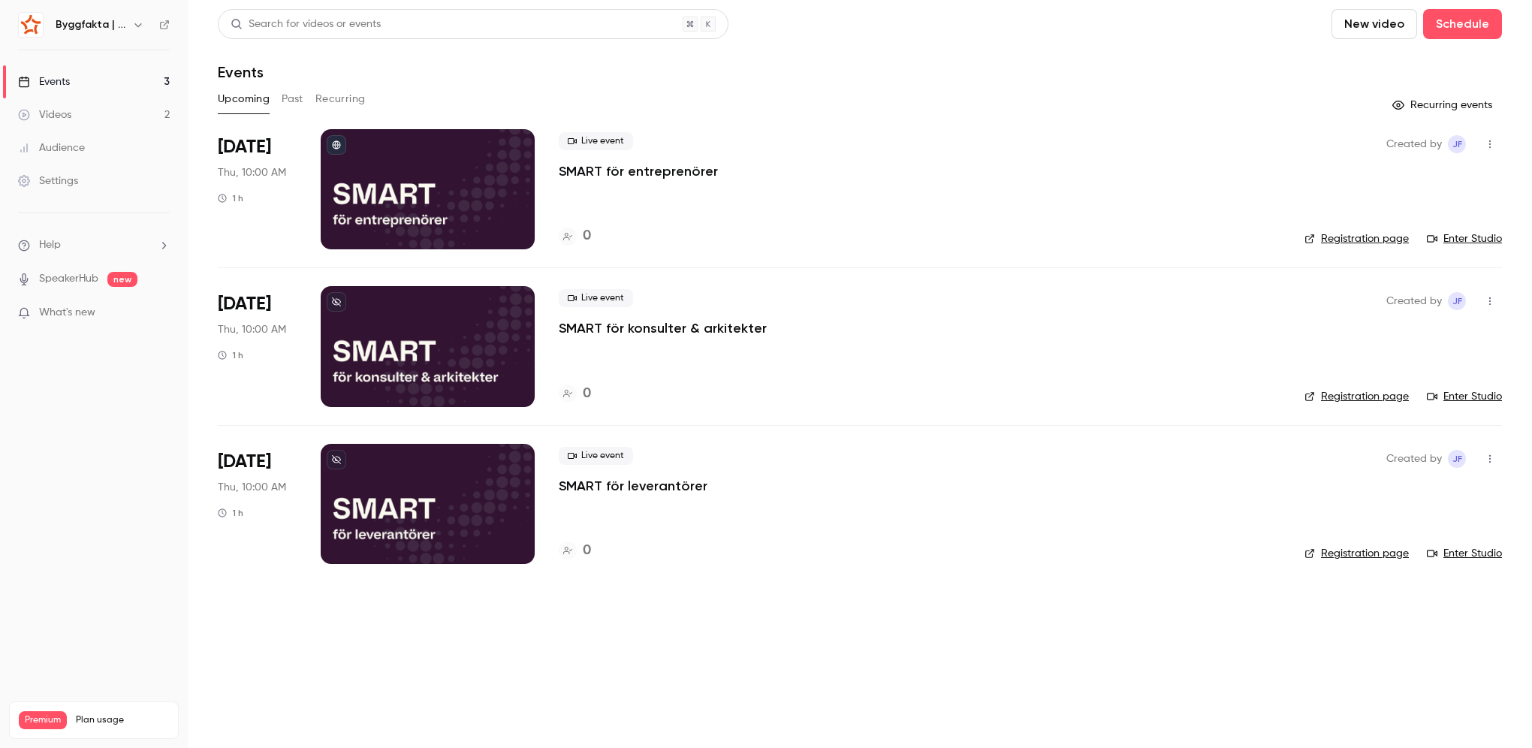
click at [285, 105] on button "Past" at bounding box center [293, 99] width 22 height 24
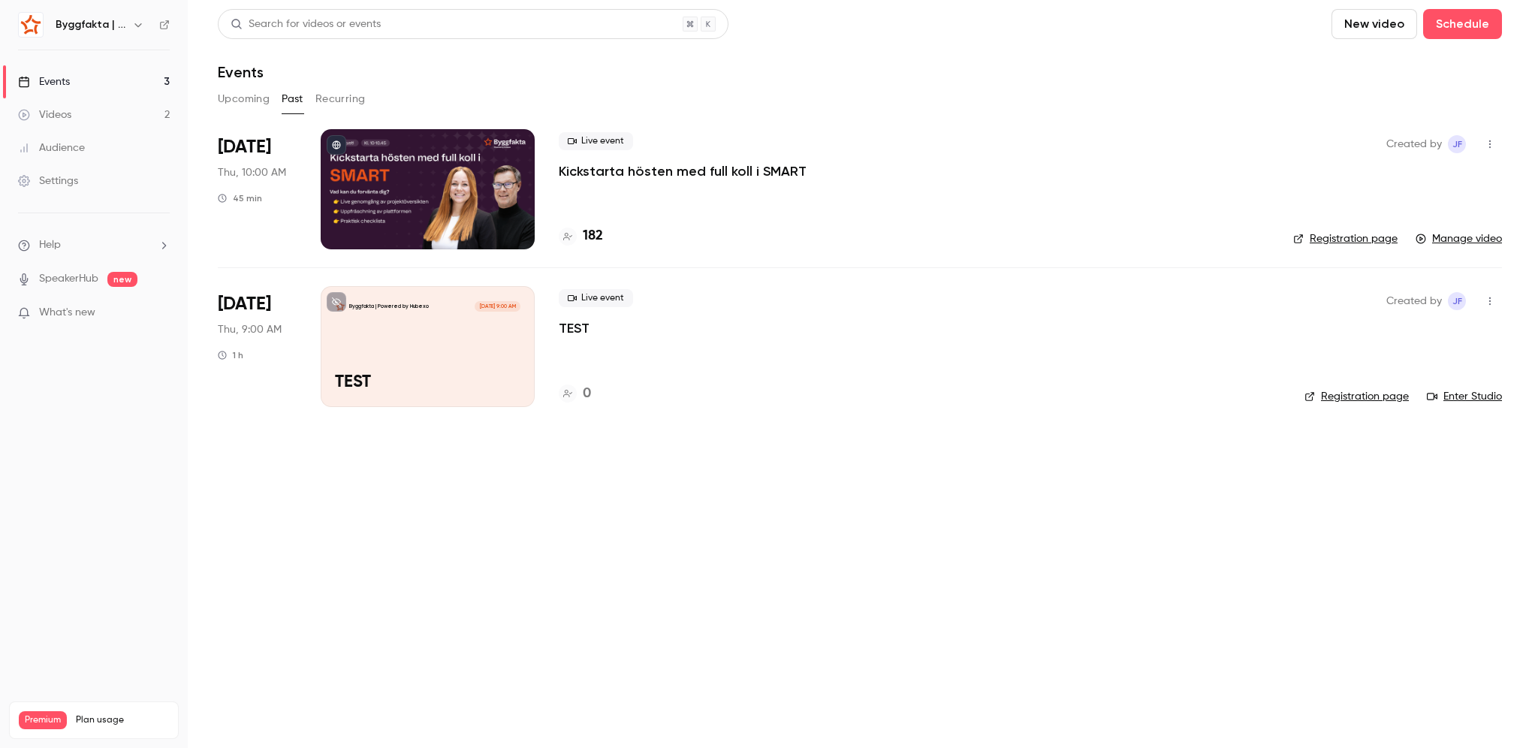
click at [635, 176] on p "Kickstarta hösten med full koll i SMART" at bounding box center [683, 171] width 248 height 18
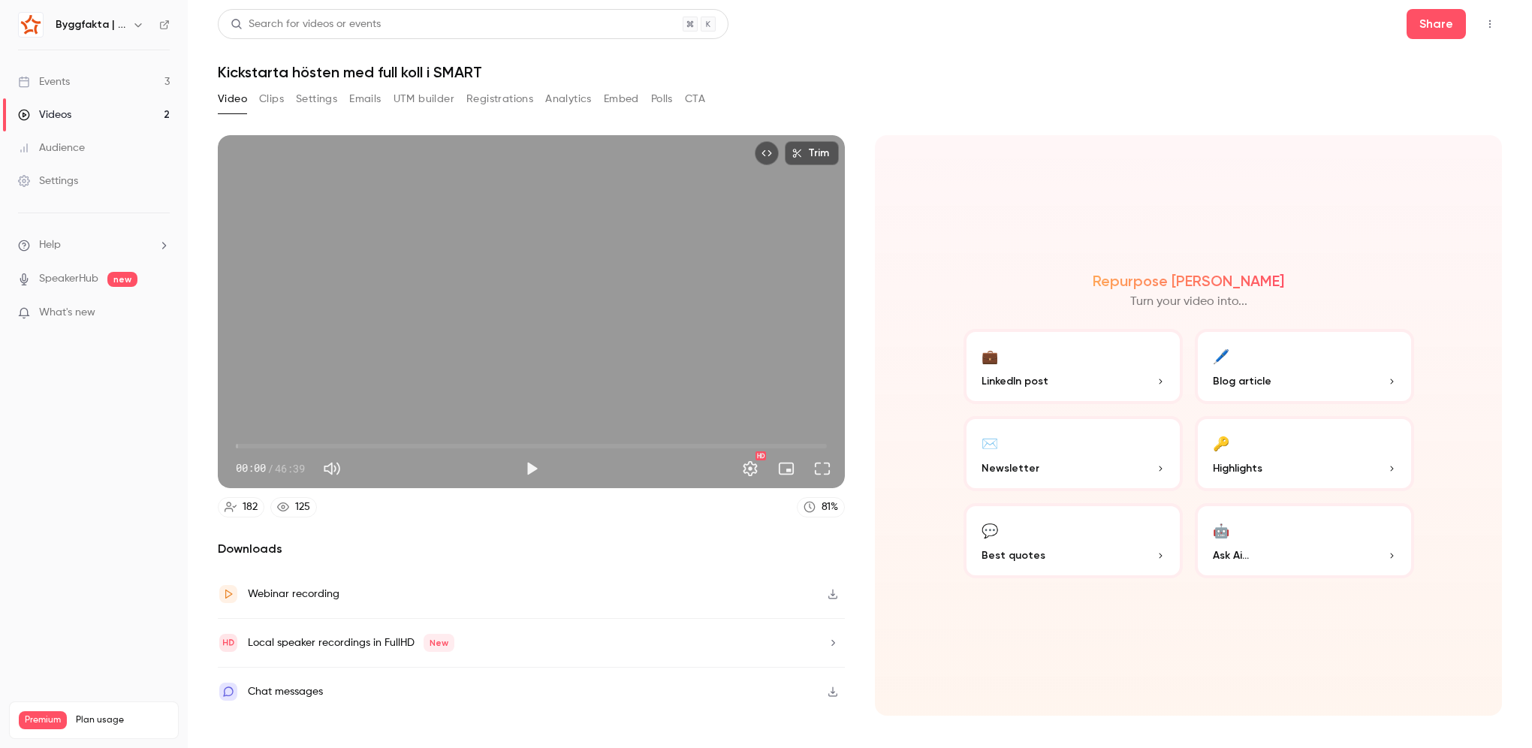
click at [243, 512] on div "182" at bounding box center [250, 507] width 15 height 16
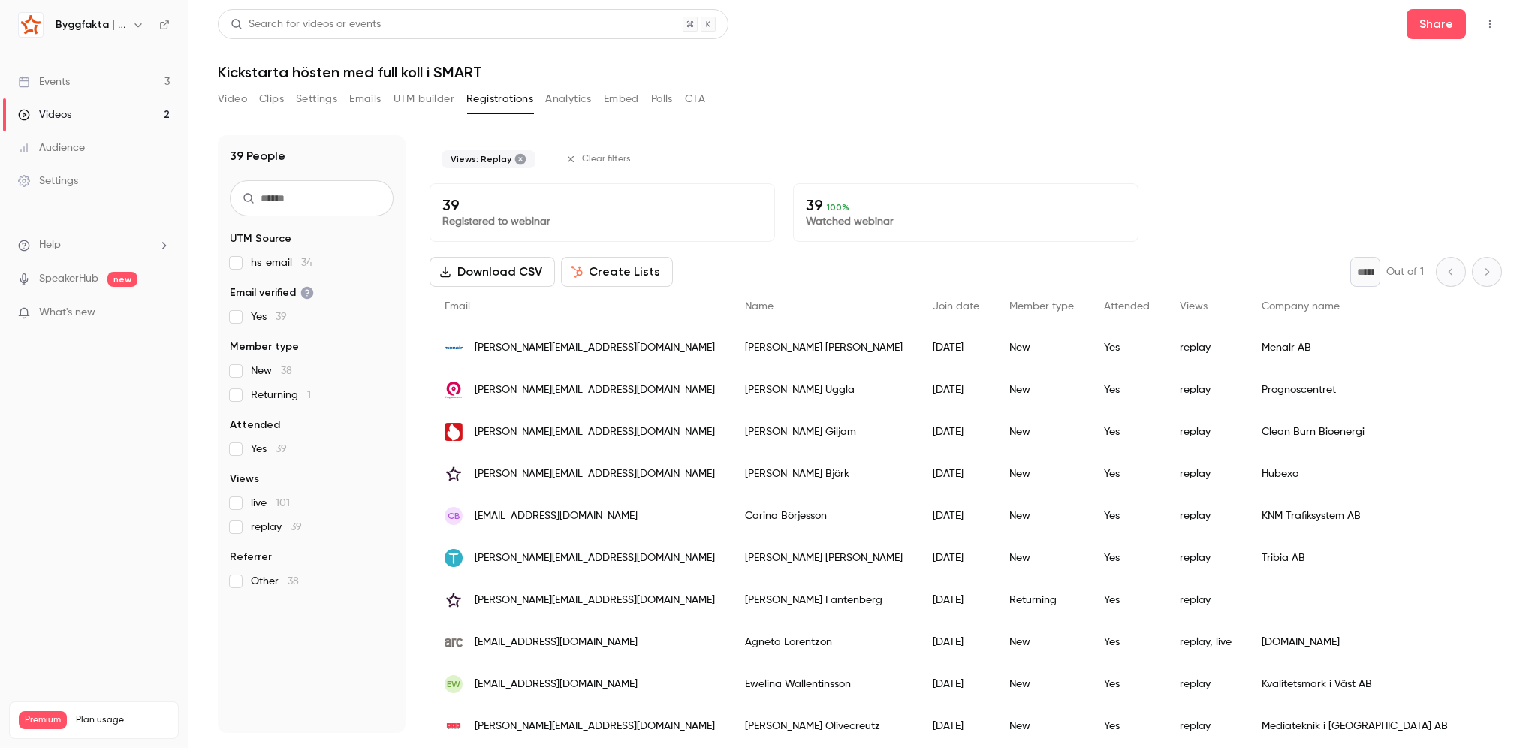
click at [592, 105] on button "Analytics" at bounding box center [568, 99] width 47 height 24
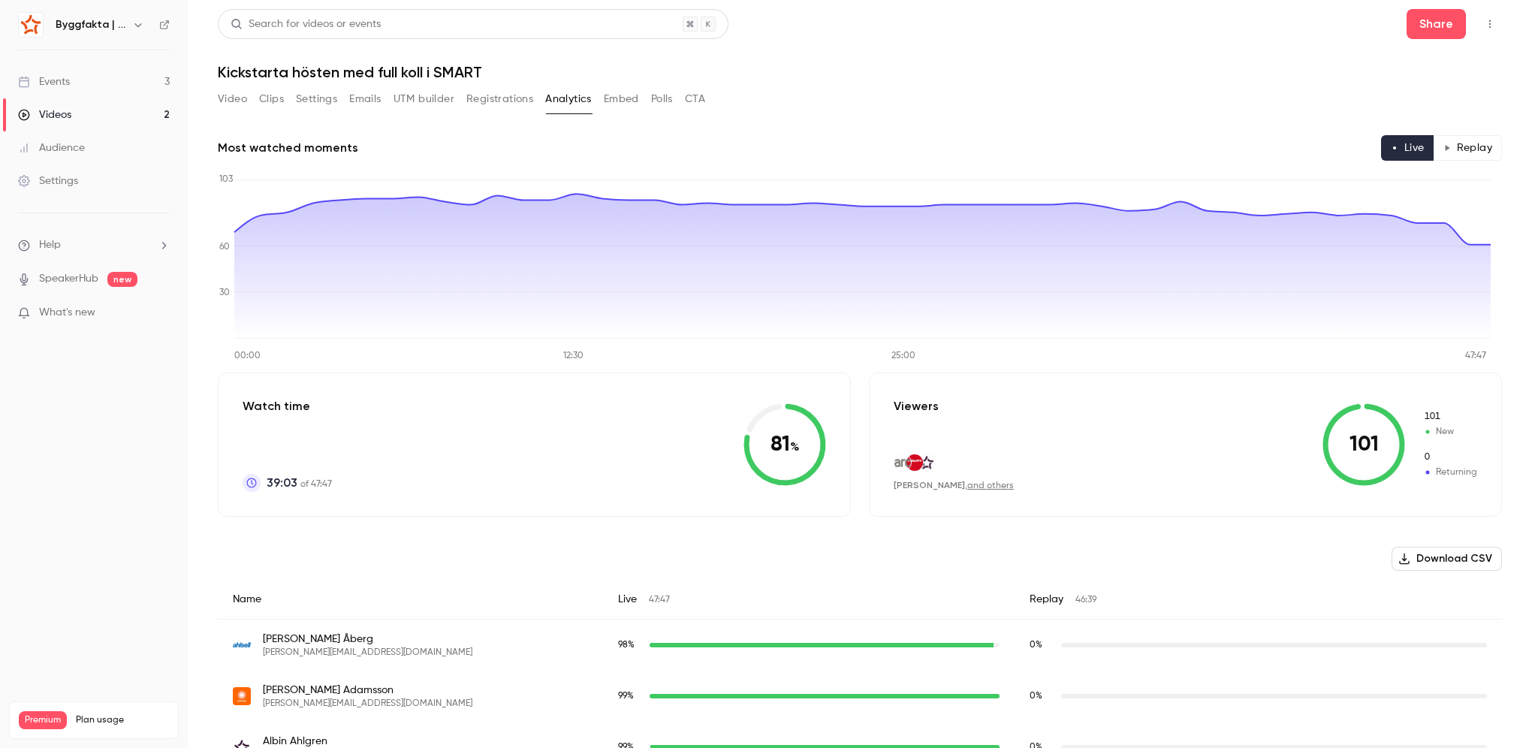
click at [619, 101] on button "Embed" at bounding box center [621, 99] width 35 height 24
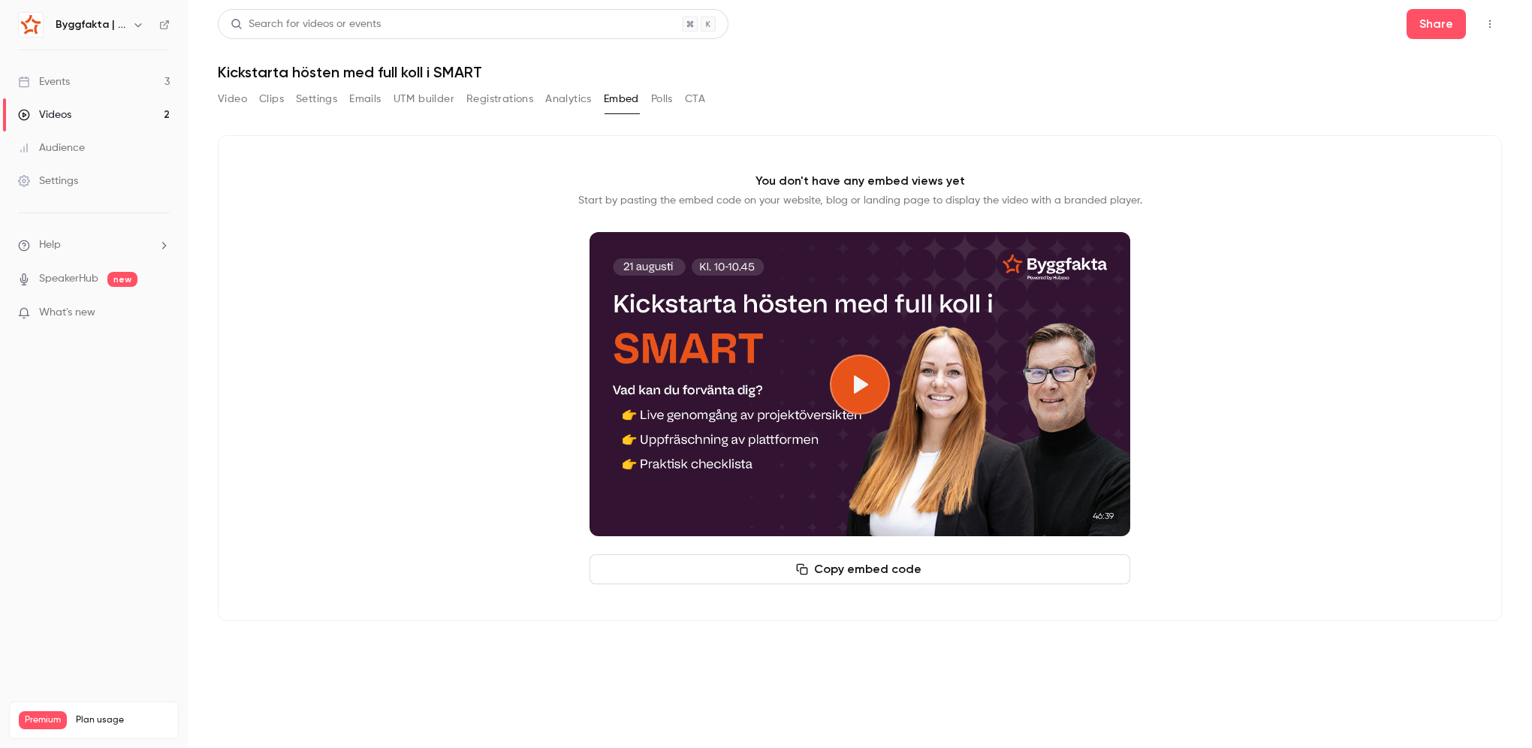
click at [398, 96] on button "UTM builder" at bounding box center [423, 99] width 61 height 24
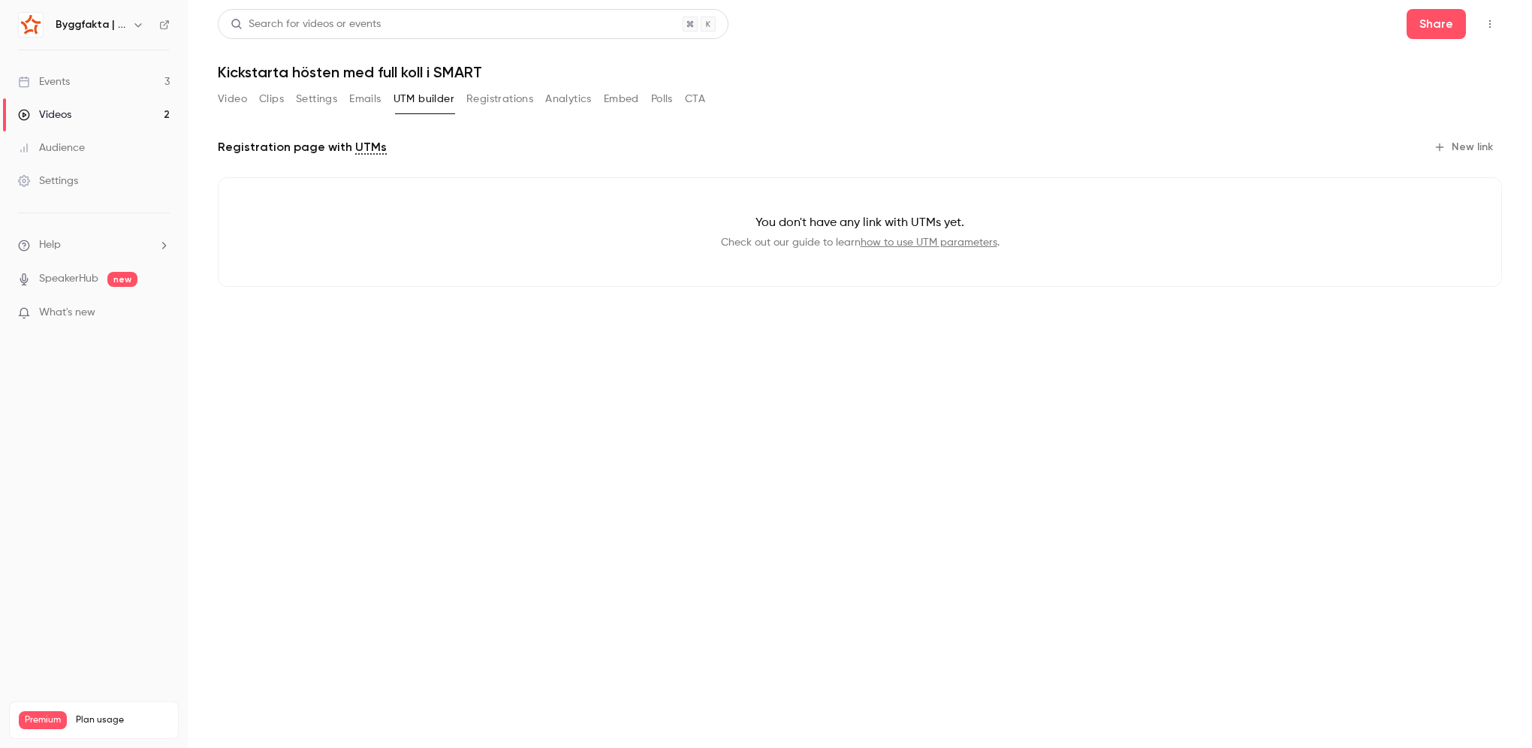
click at [361, 99] on button "Emails" at bounding box center [365, 99] width 32 height 24
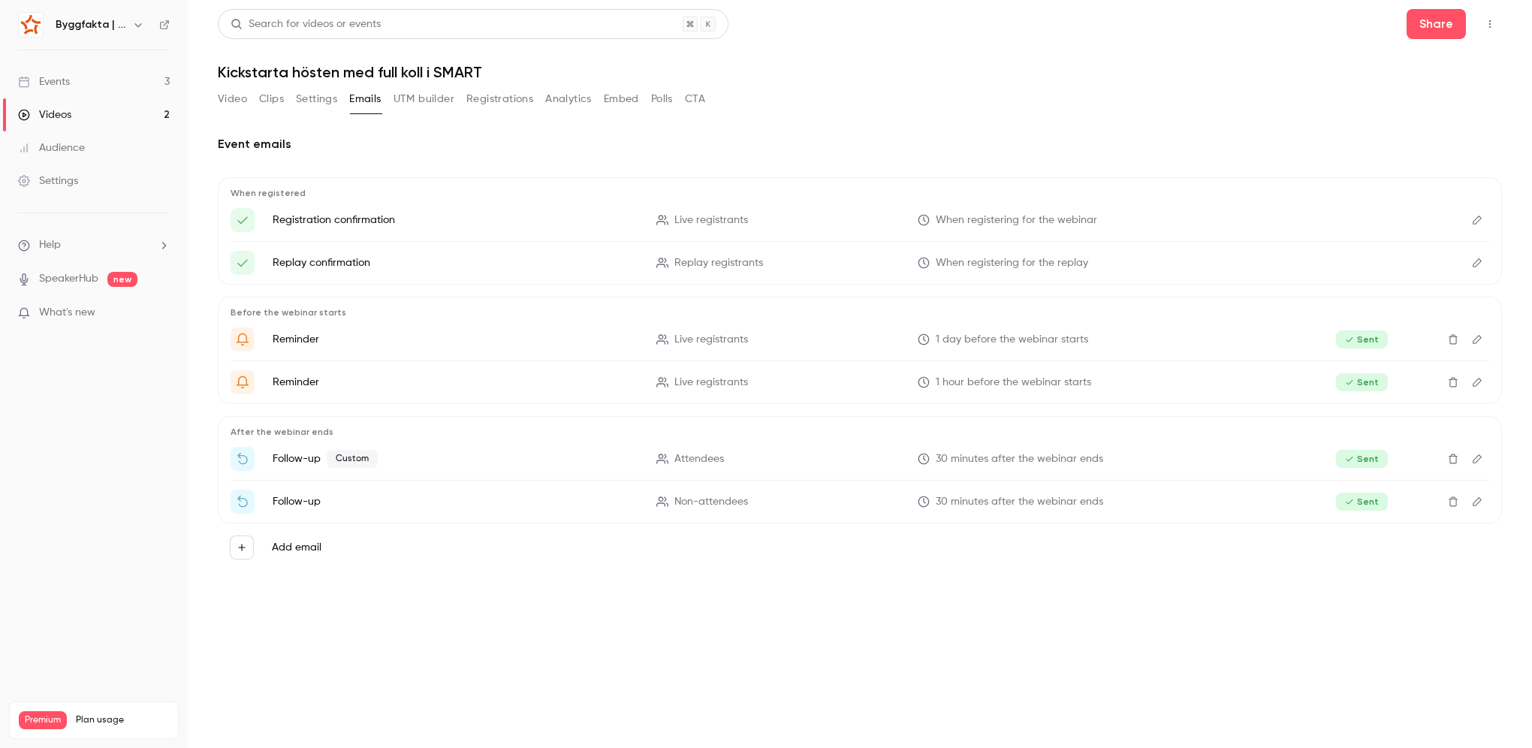
click at [328, 104] on button "Settings" at bounding box center [316, 99] width 41 height 24
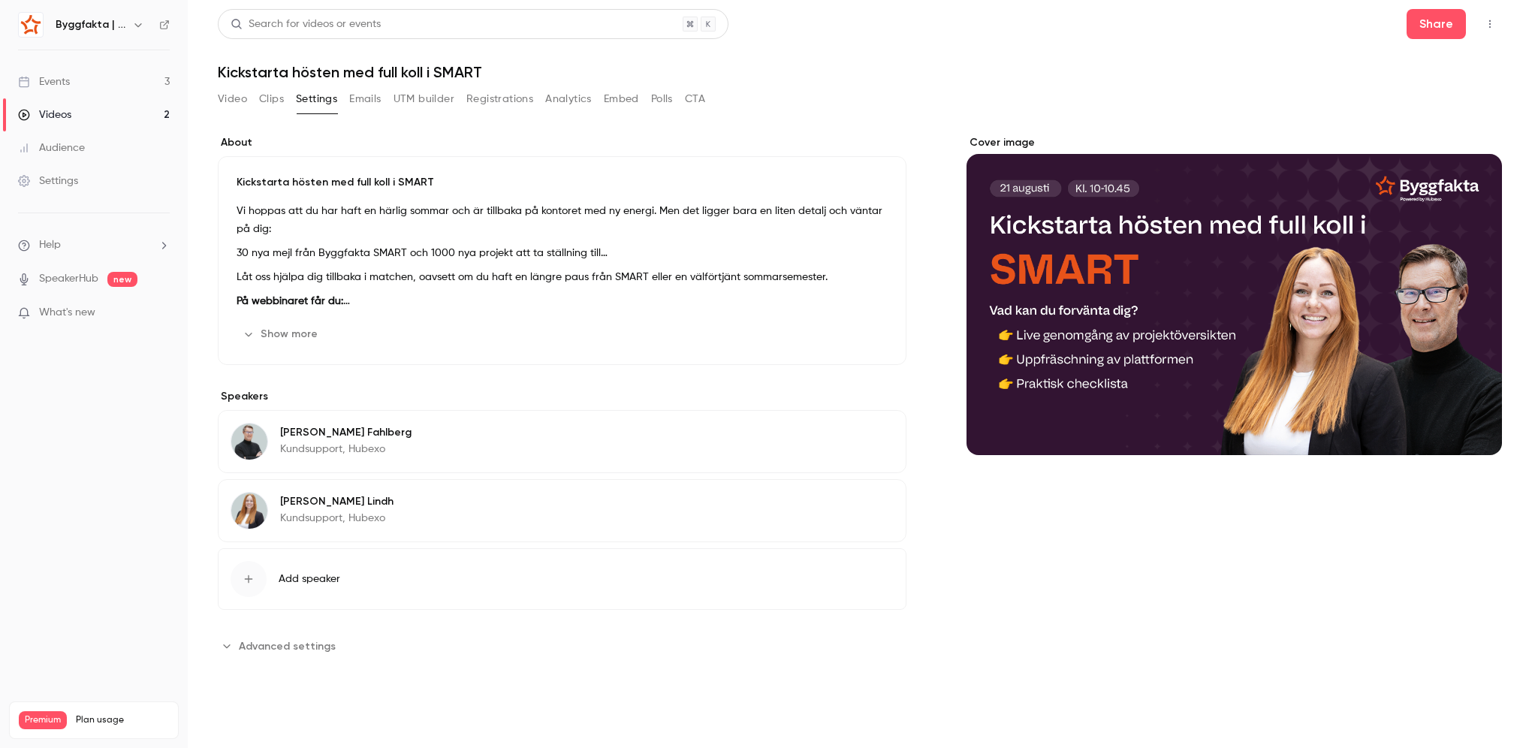
click at [267, 104] on button "Clips" at bounding box center [271, 99] width 25 height 24
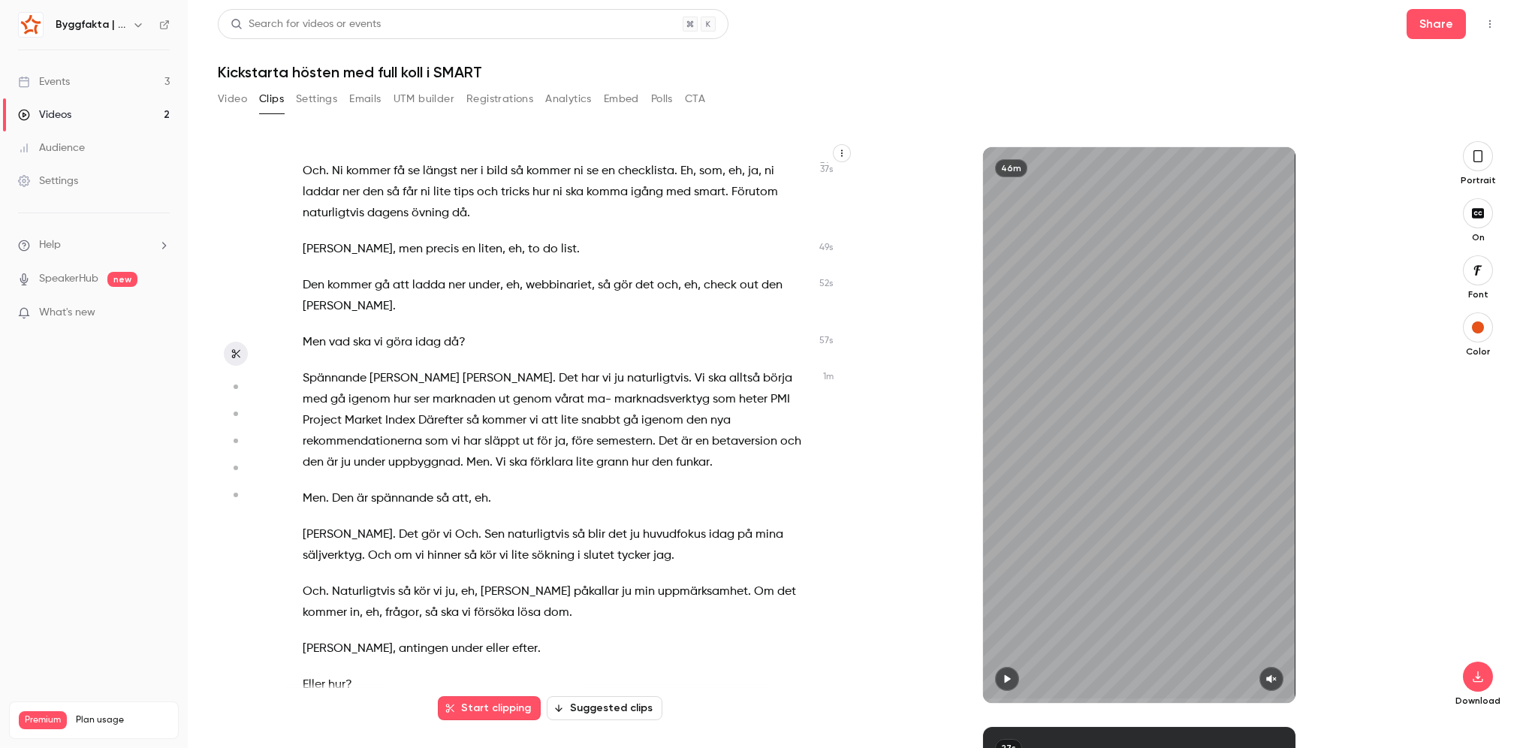
scroll to position [300, 0]
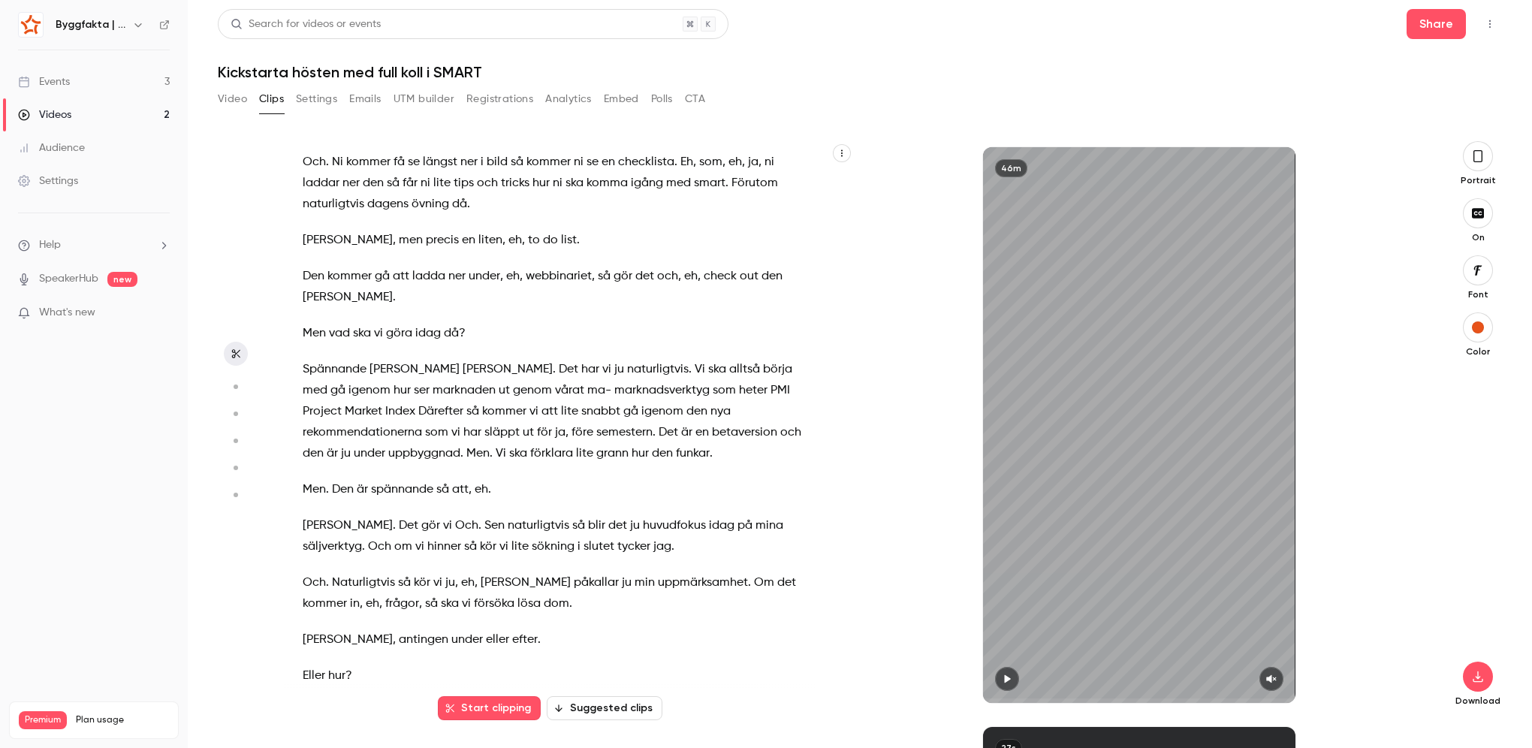
click at [595, 716] on button "Suggested clips" at bounding box center [605, 708] width 116 height 24
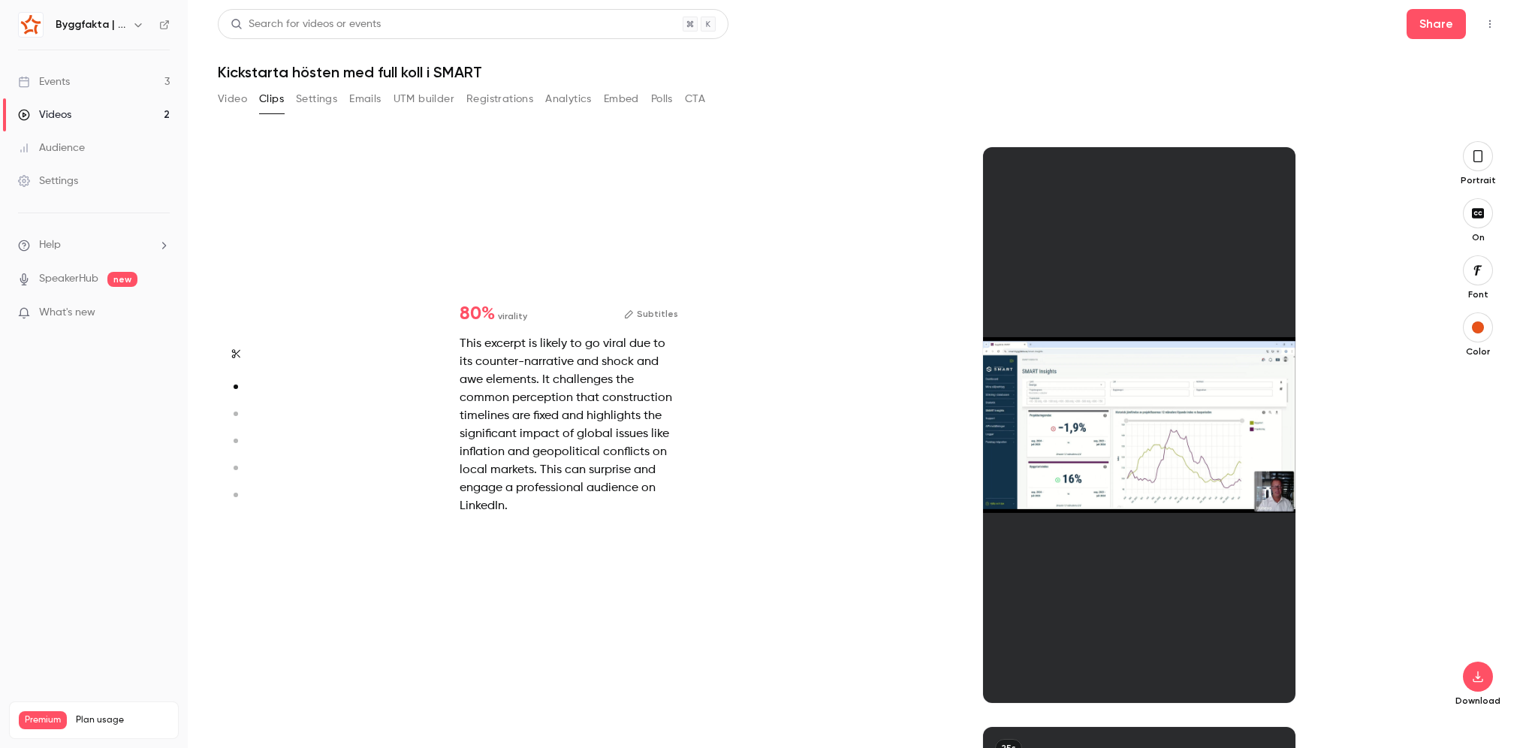
scroll to position [580, 0]
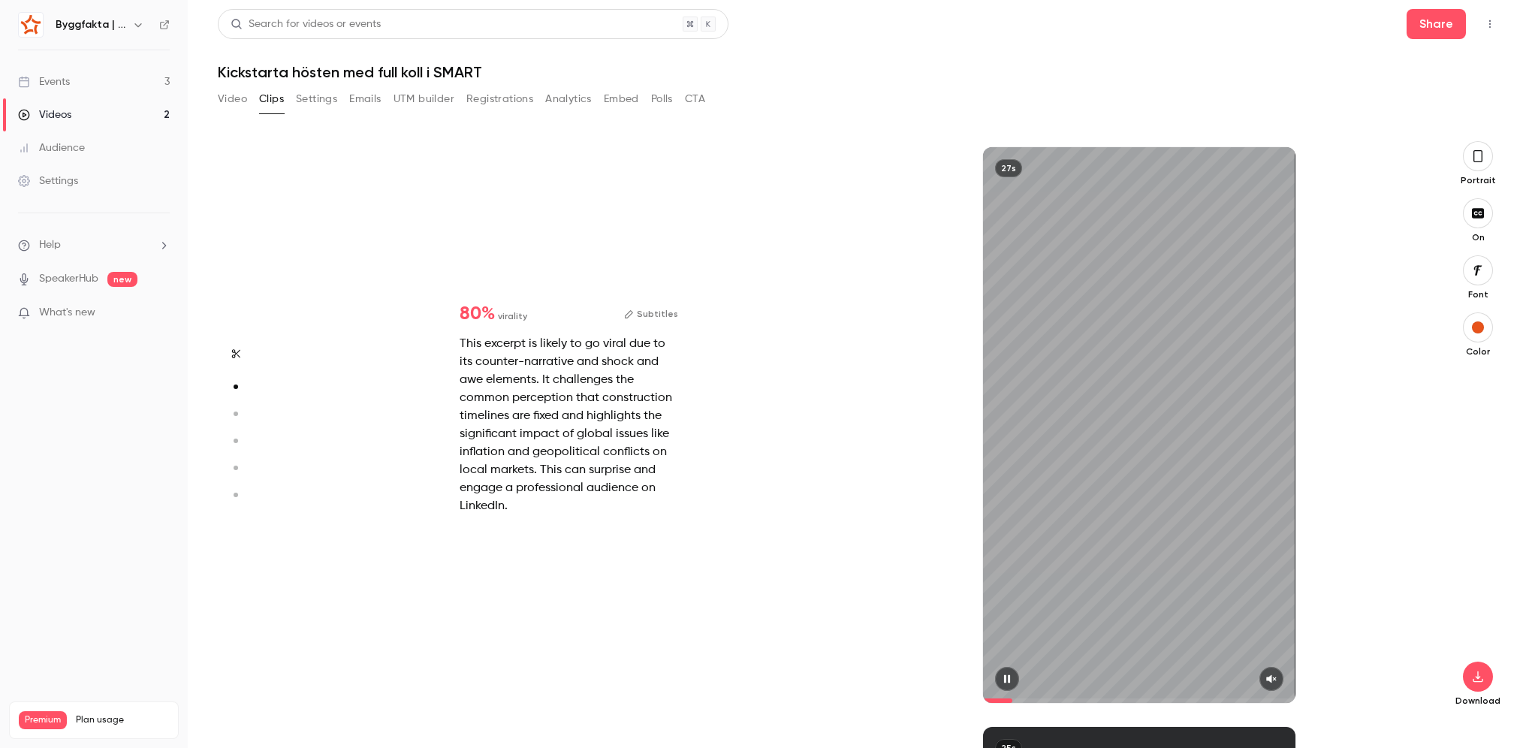
click at [1273, 677] on icon "button" at bounding box center [1271, 679] width 10 height 8
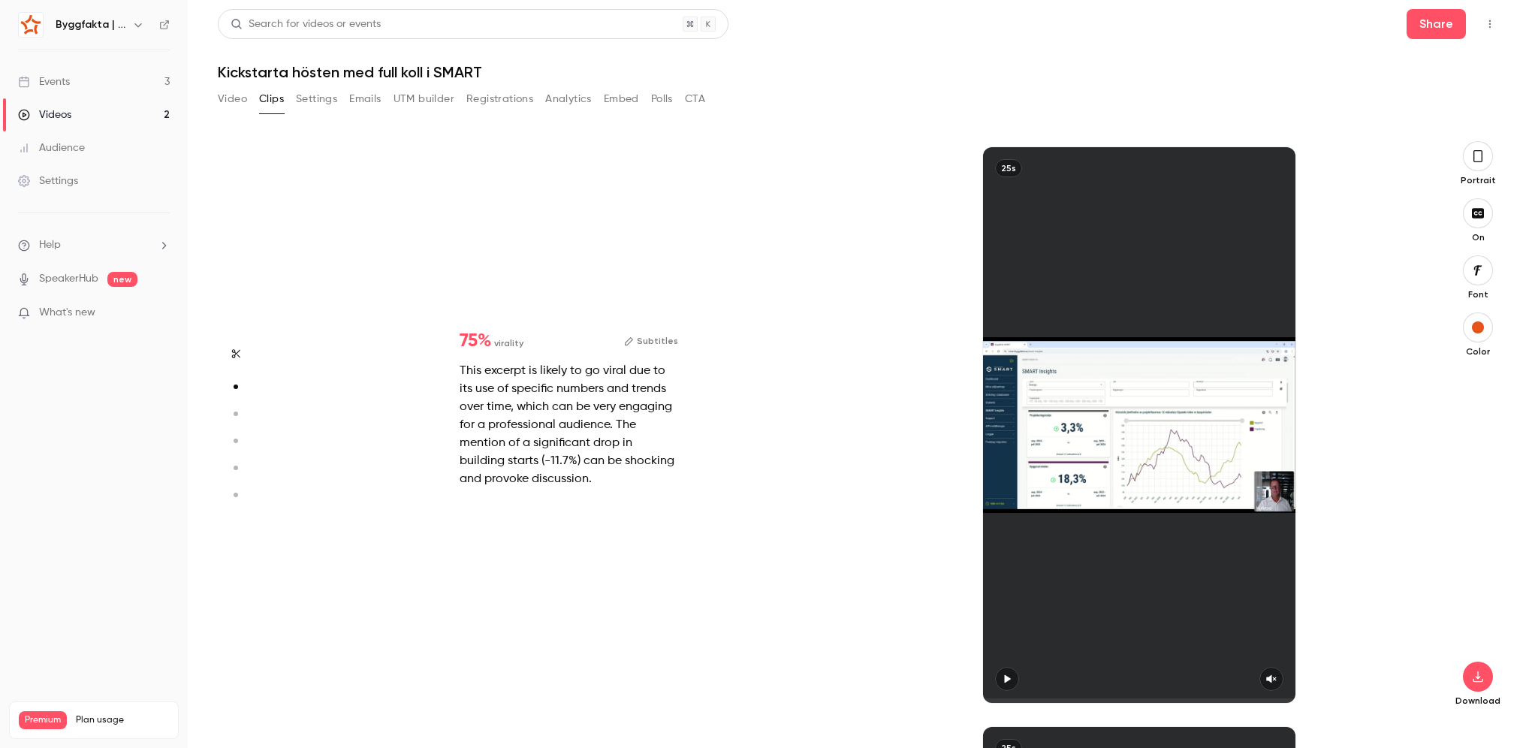
type input "*"
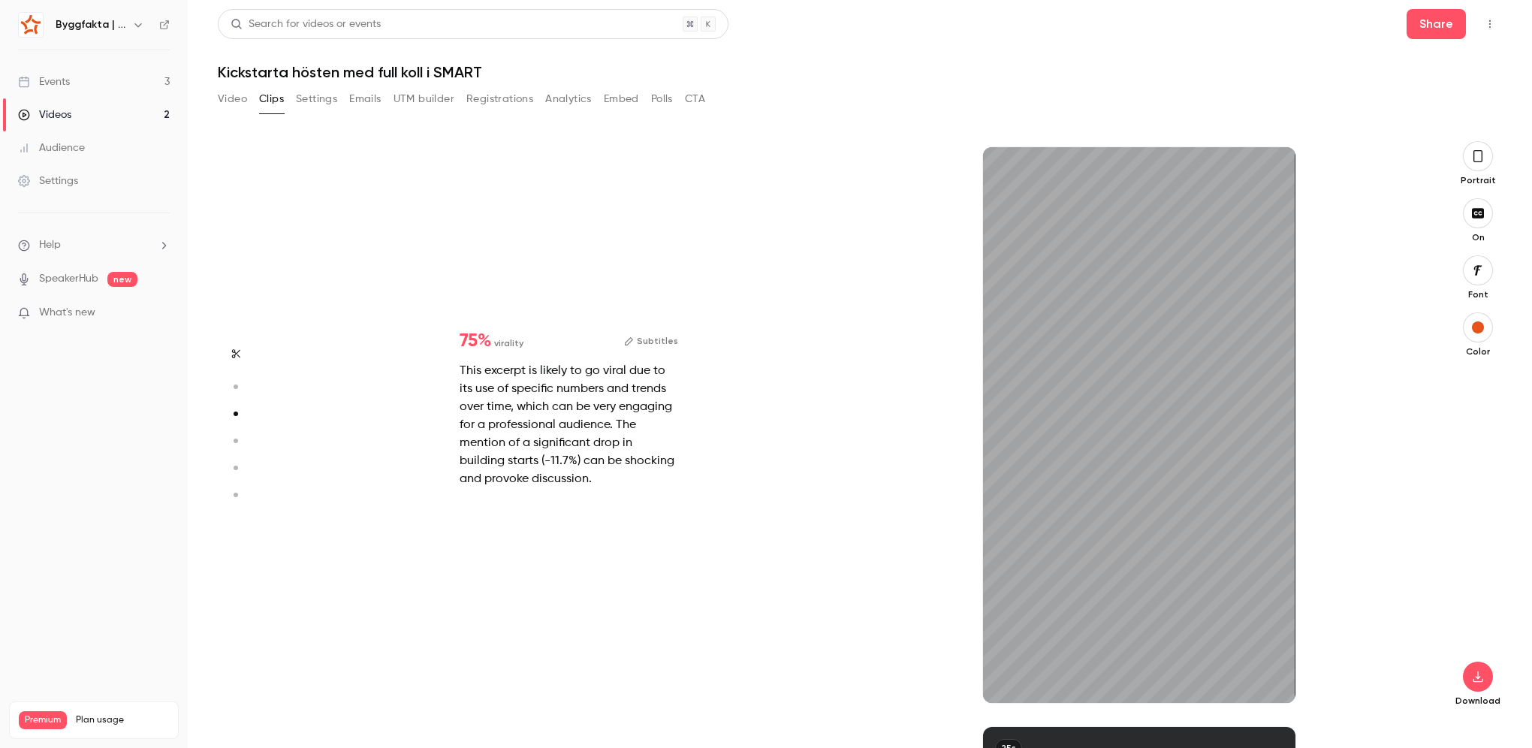
type input "***"
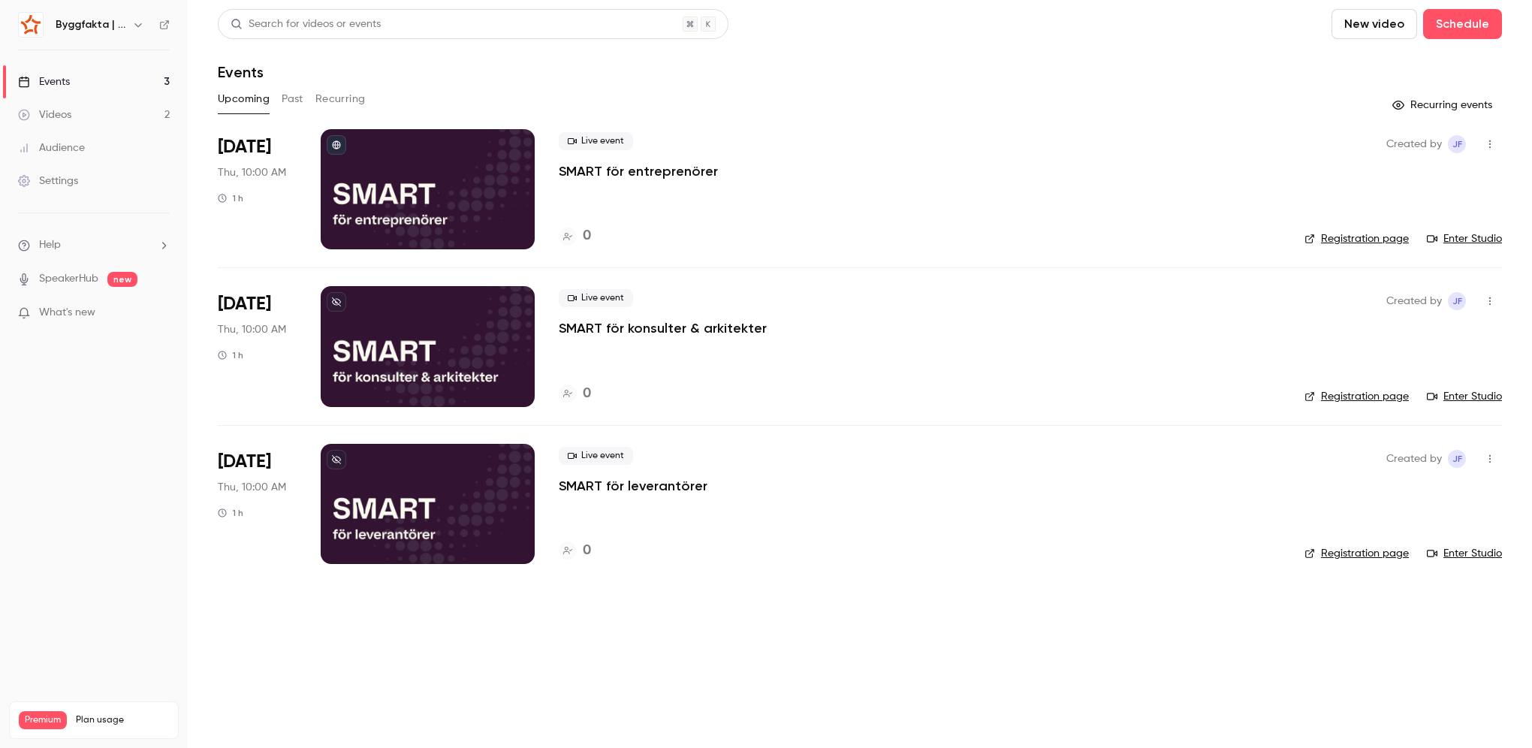
click at [889, 628] on main "Search for videos or events New video Schedule Events Upcoming Past Recurring R…" at bounding box center [860, 374] width 1344 height 748
click at [290, 102] on button "Past" at bounding box center [293, 99] width 22 height 24
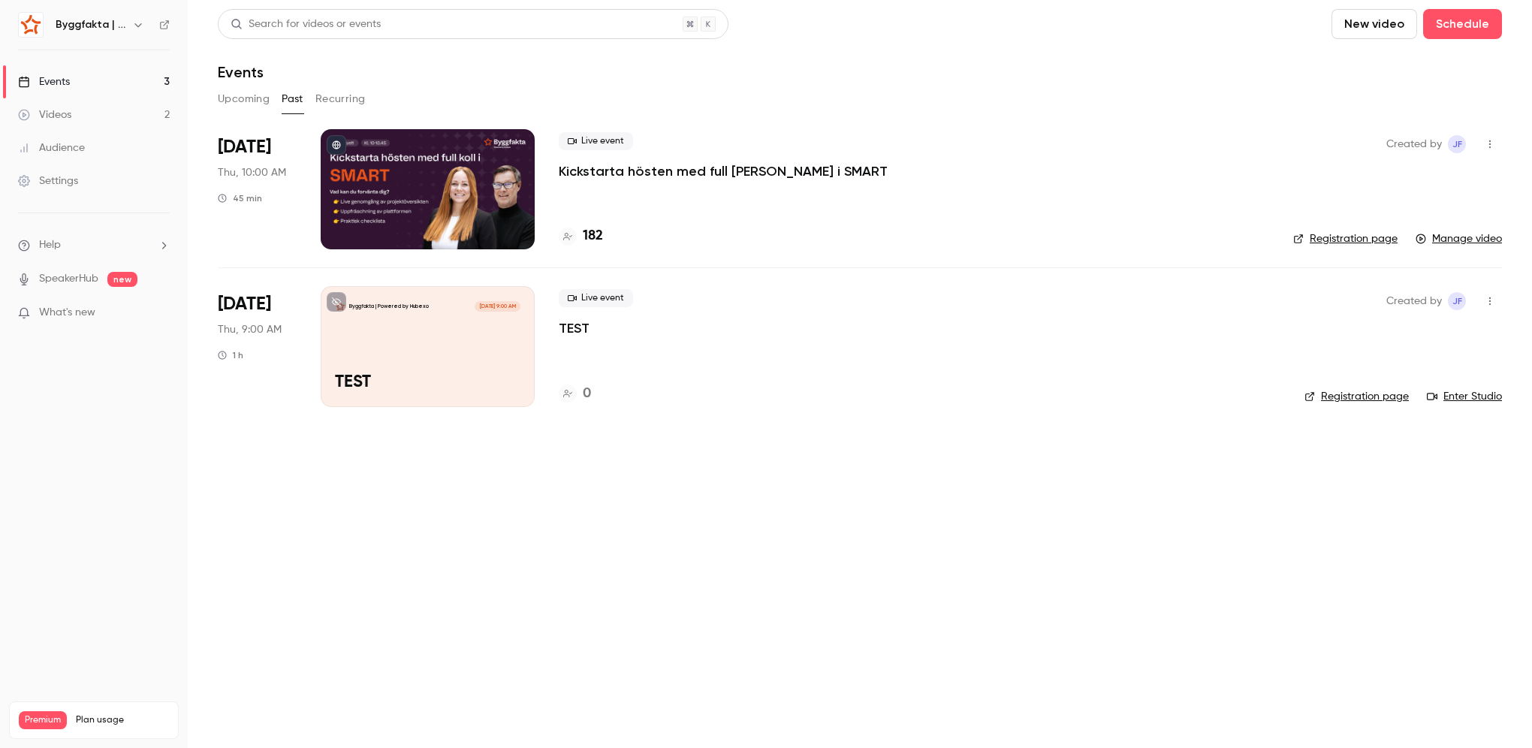
click at [1496, 304] on button "button" at bounding box center [1490, 301] width 24 height 24
click at [1415, 450] on div "Delete" at bounding box center [1432, 456] width 114 height 15
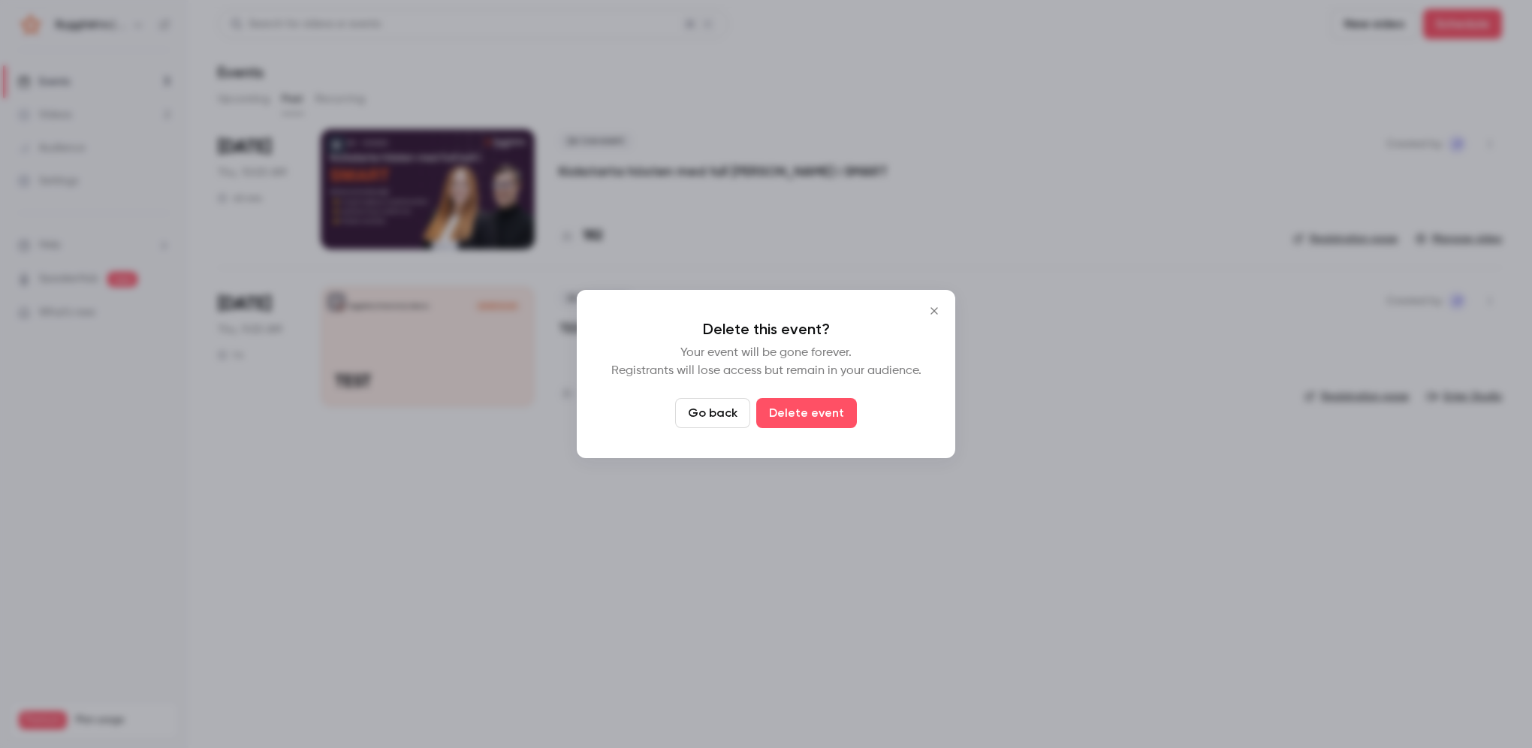
click at [793, 395] on div "Delete this event? Your event will be gone forever. Registrants will lose acces…" at bounding box center [766, 374] width 378 height 168
click at [794, 411] on button "Delete event" at bounding box center [806, 413] width 101 height 30
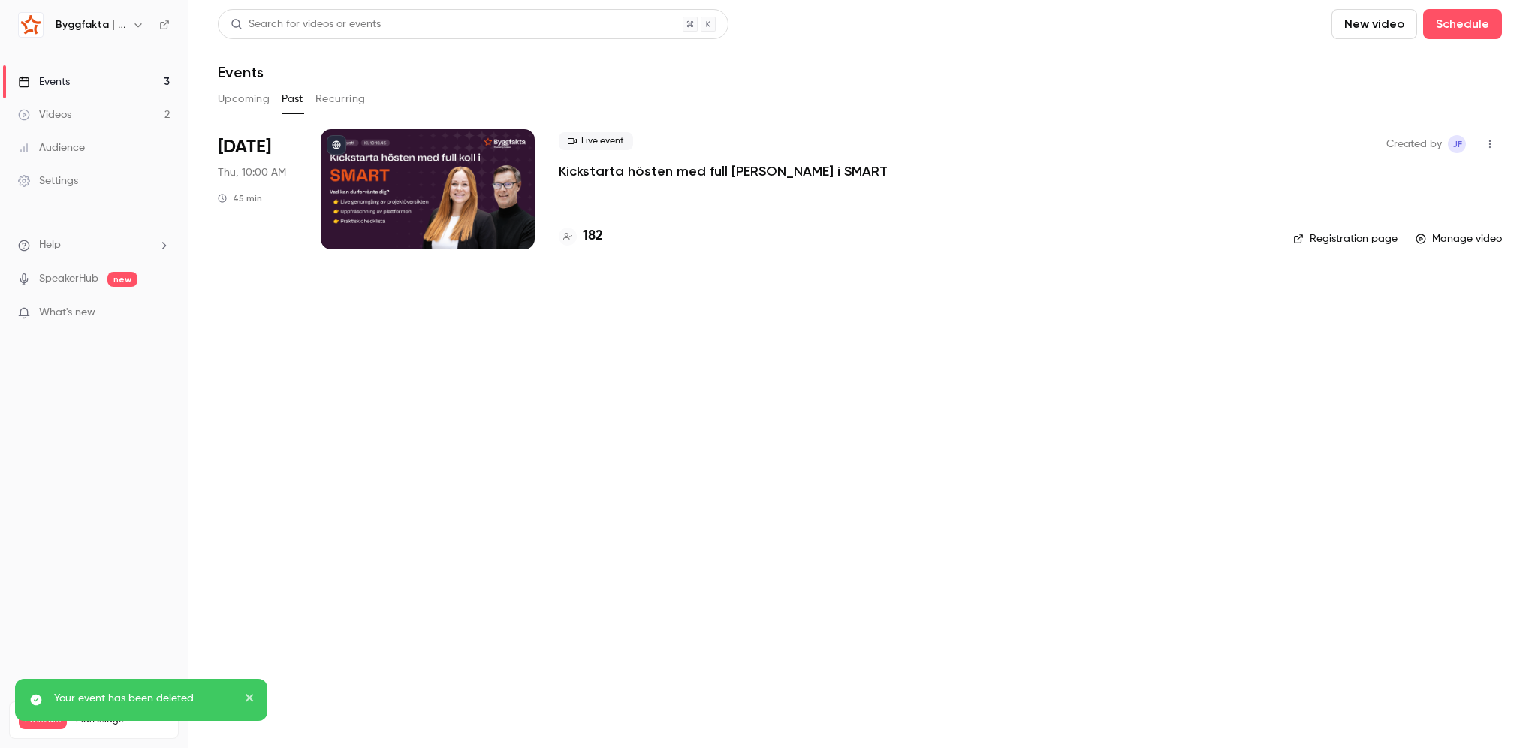
click at [1376, 24] on button "New video" at bounding box center [1374, 24] width 86 height 30
drag, startPoint x: 997, startPoint y: 360, endPoint x: 1101, endPoint y: 292, distance: 124.1
click at [1002, 357] on div at bounding box center [766, 374] width 1532 height 748
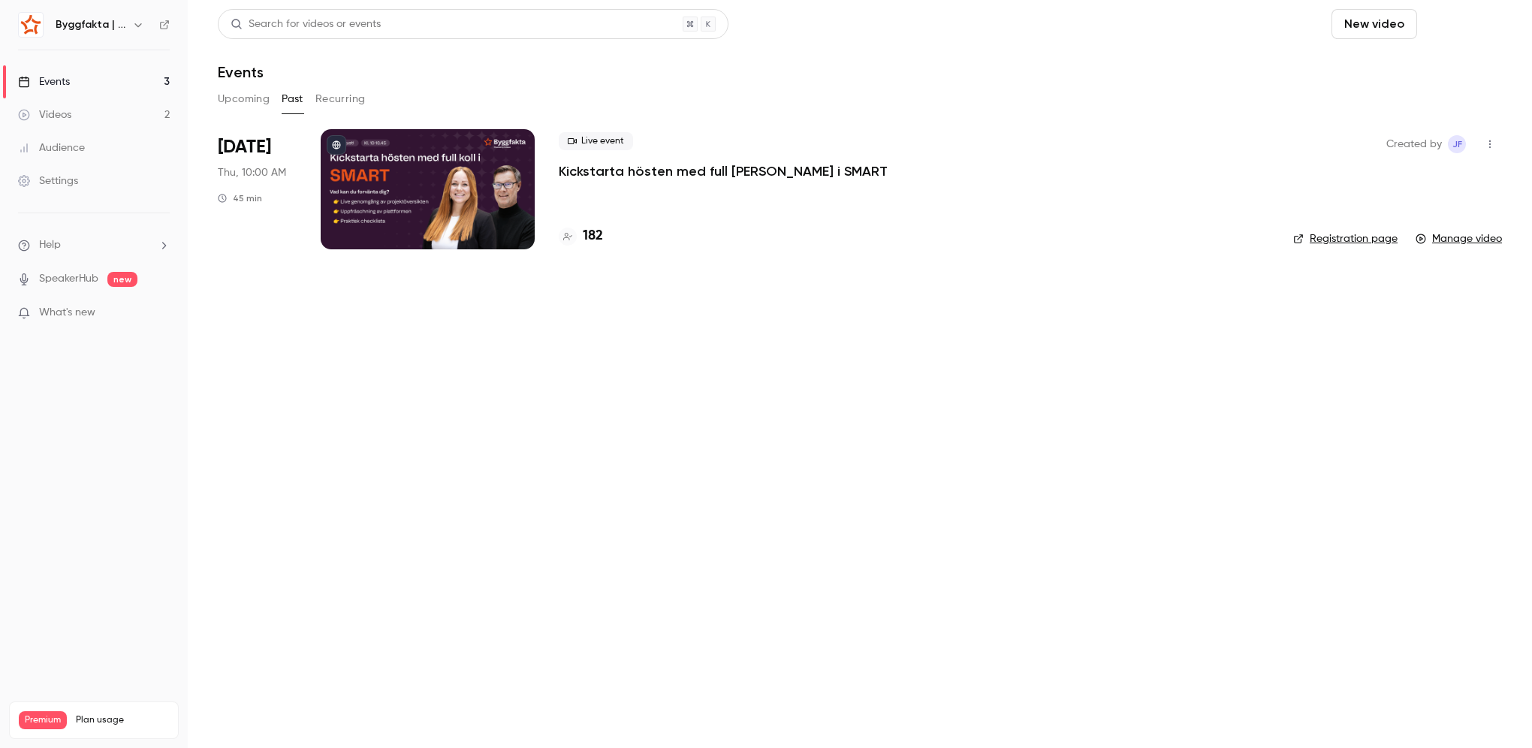
click at [1481, 29] on button "Schedule" at bounding box center [1462, 24] width 79 height 30
click at [1391, 73] on li "One time event" at bounding box center [1420, 65] width 162 height 39
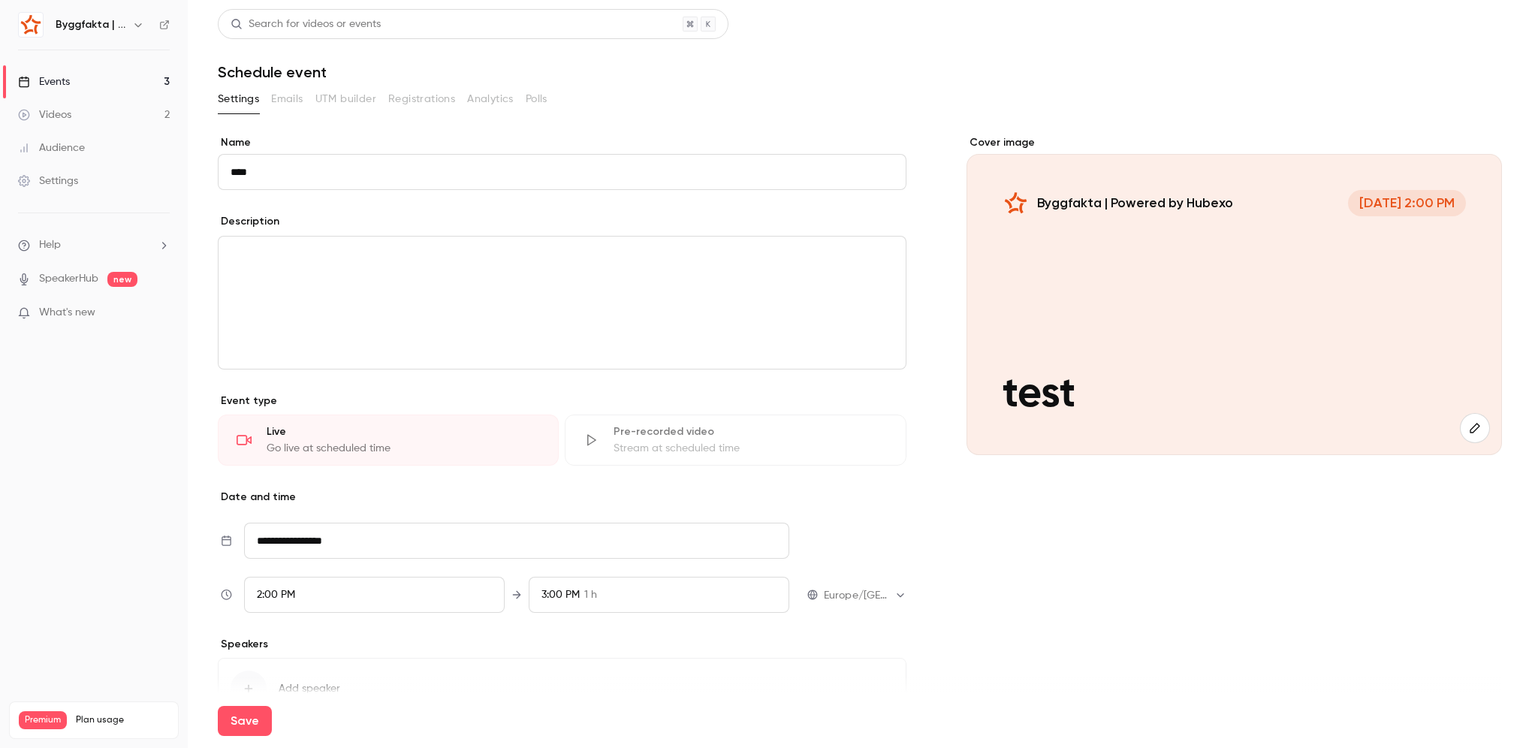
type input "****"
click at [357, 550] on input "**********" at bounding box center [516, 541] width 545 height 36
click at [303, 472] on div "26" at bounding box center [307, 473] width 23 height 23
click at [291, 594] on span "2:00 PM" at bounding box center [276, 594] width 38 height 11
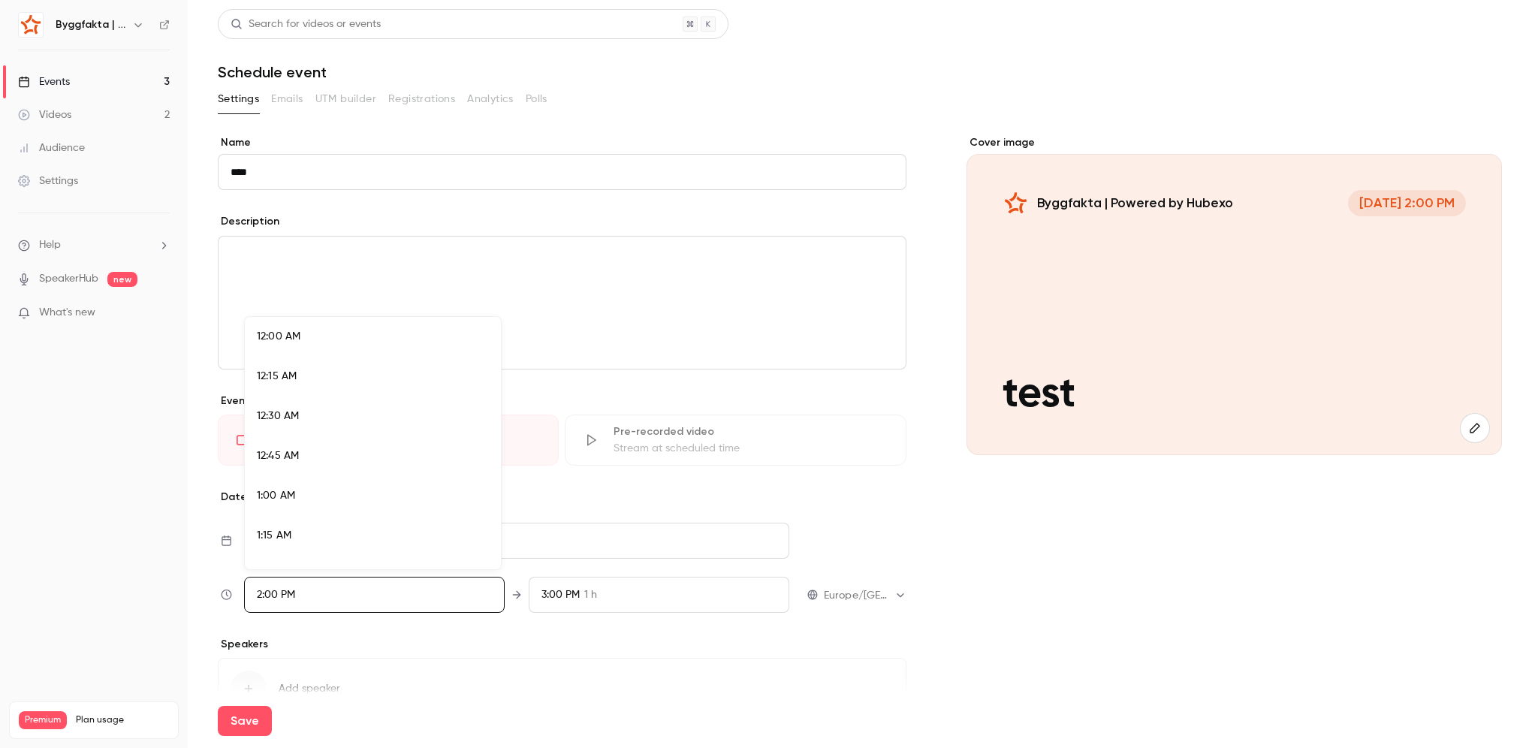
scroll to position [2122, 0]
click at [302, 448] on div "2:00 PM" at bounding box center [373, 443] width 232 height 16
click at [954, 580] on div at bounding box center [766, 374] width 1532 height 748
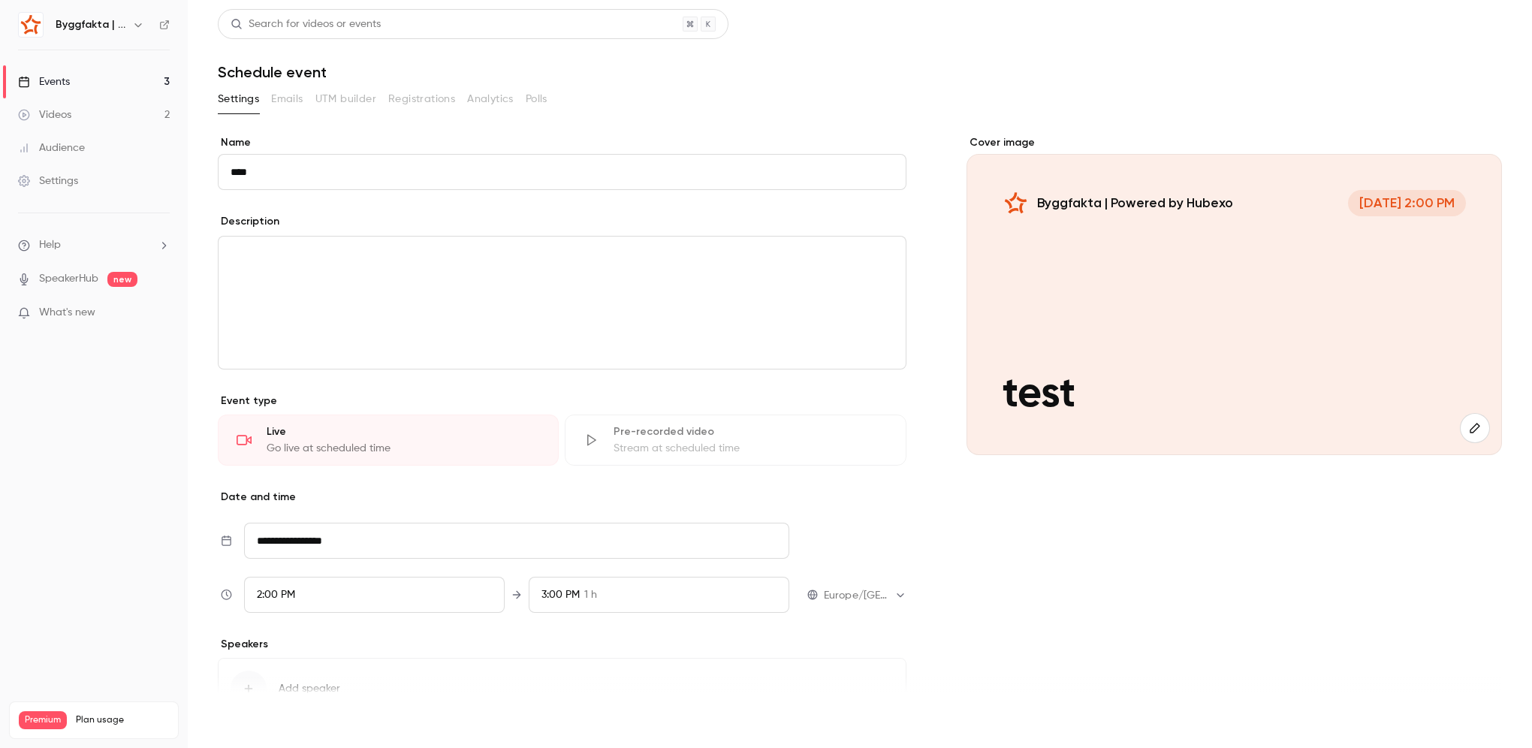
click at [257, 717] on button "Save" at bounding box center [245, 721] width 54 height 30
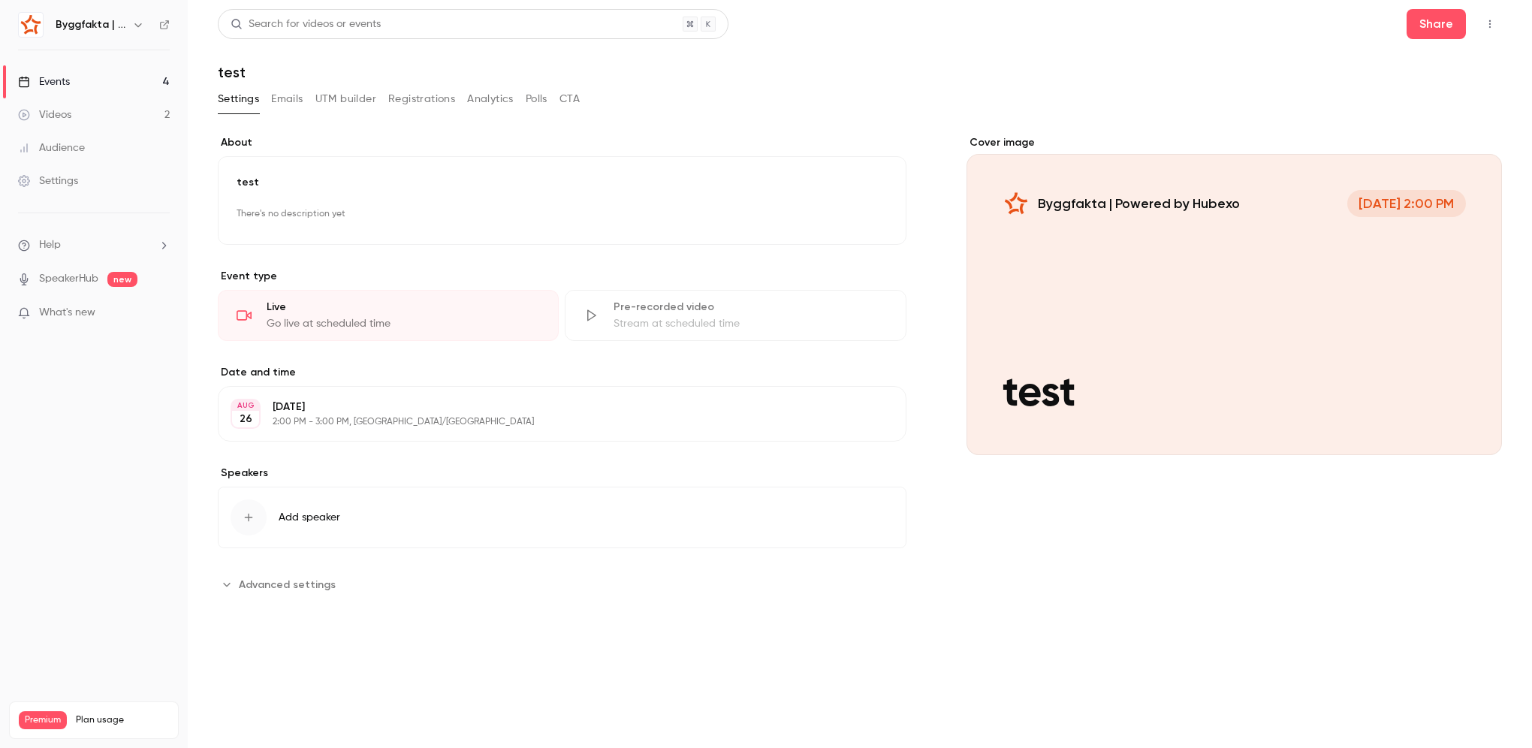
click at [301, 101] on button "Emails" at bounding box center [287, 99] width 32 height 24
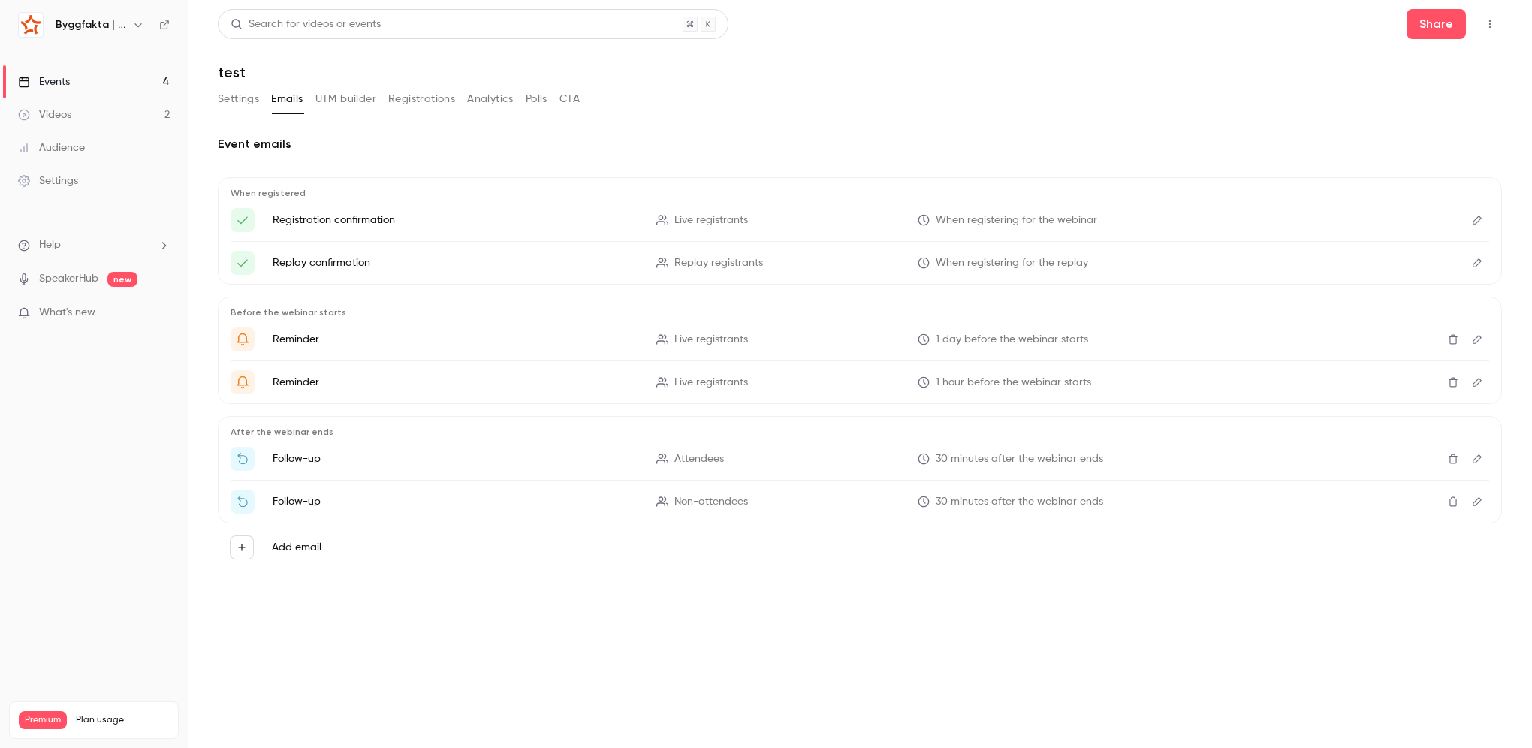
click at [236, 97] on button "Settings" at bounding box center [238, 99] width 41 height 24
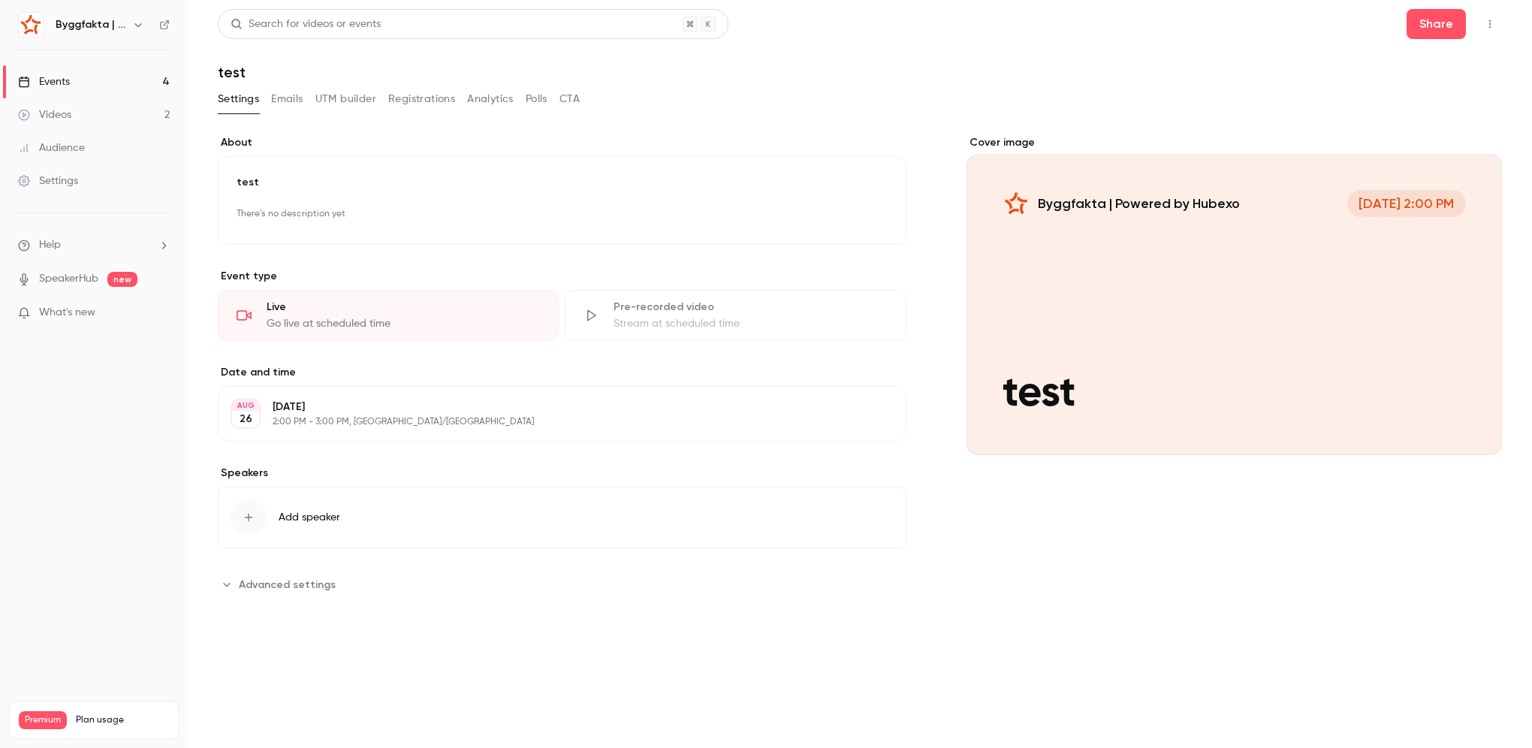
click at [1493, 21] on icon "button" at bounding box center [1490, 24] width 12 height 11
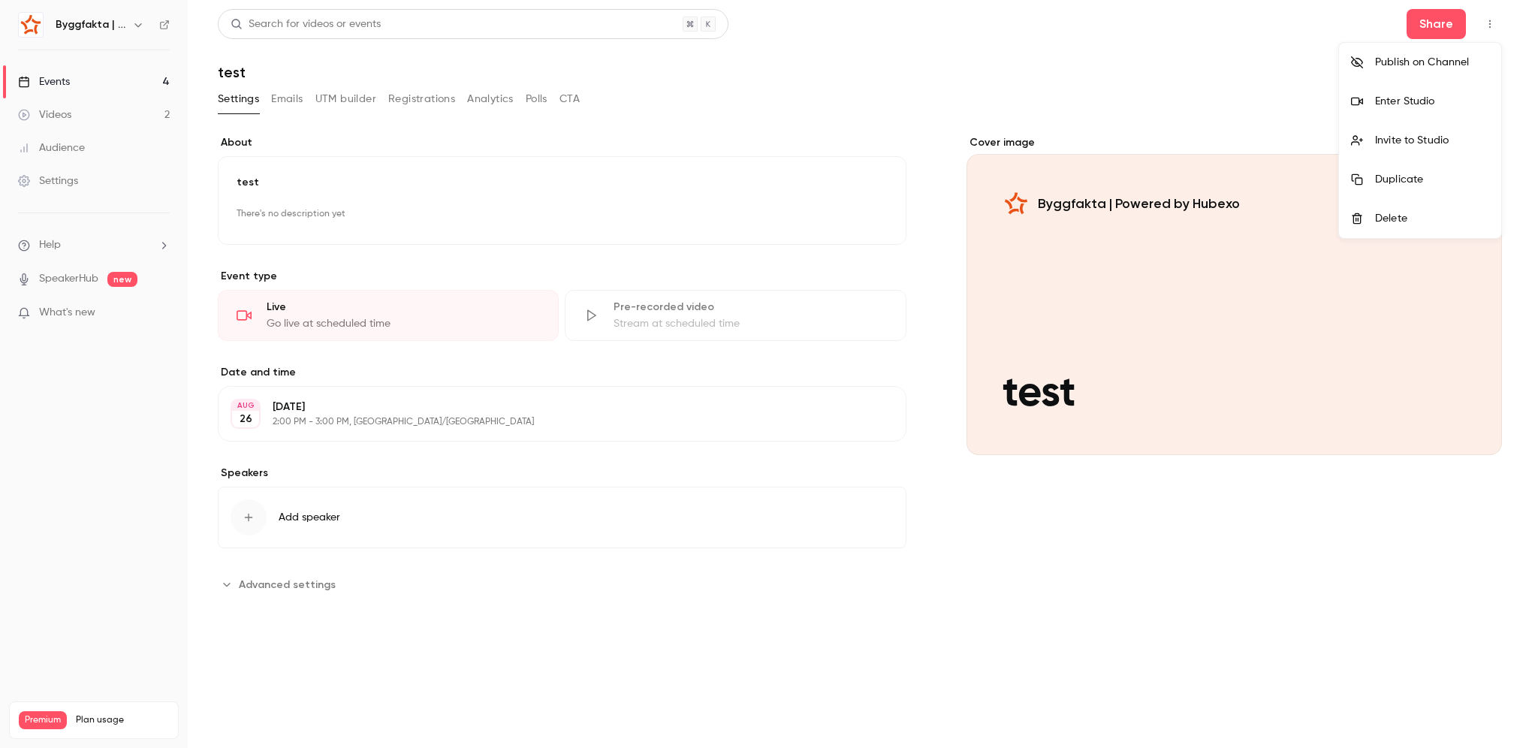
click at [1400, 104] on div "Enter Studio" at bounding box center [1432, 101] width 114 height 15
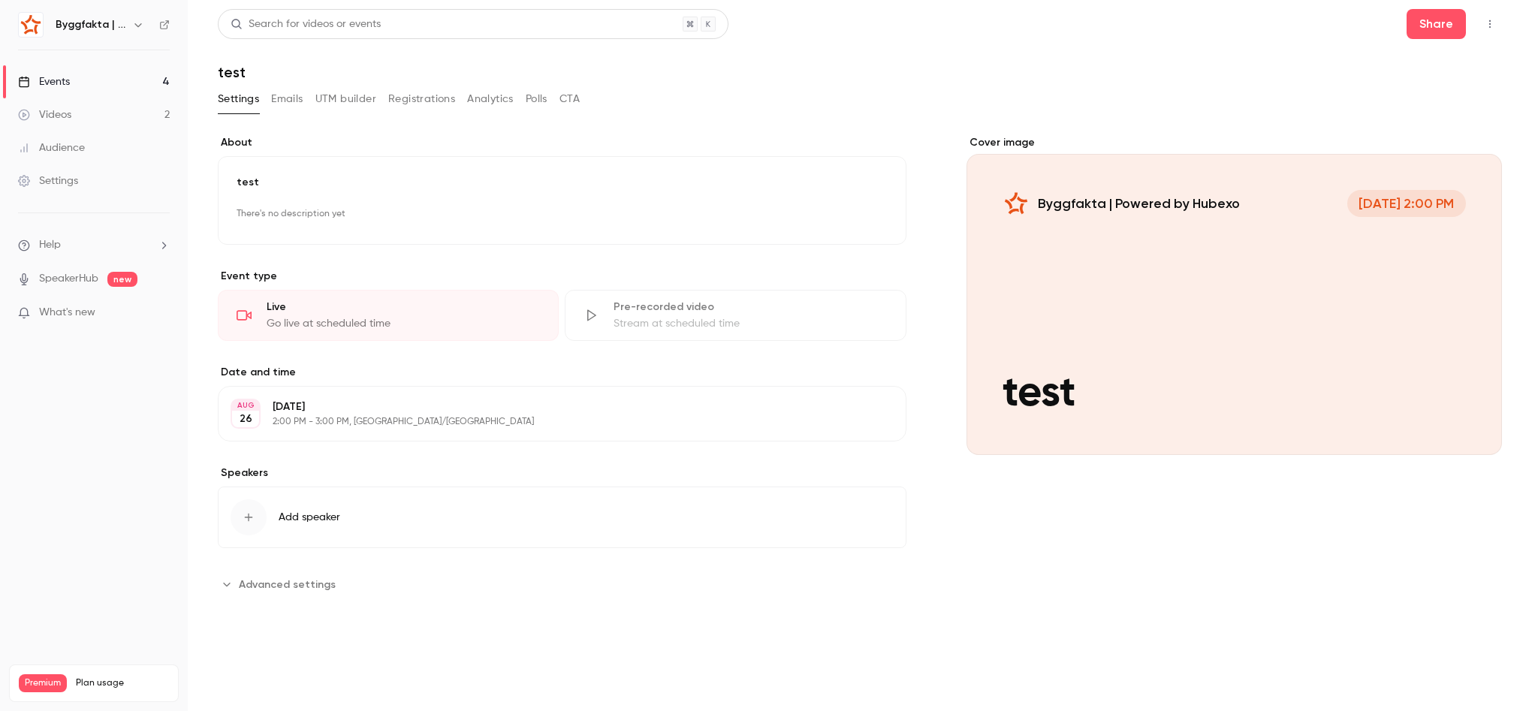
click at [167, 23] on icon at bounding box center [164, 25] width 11 height 11
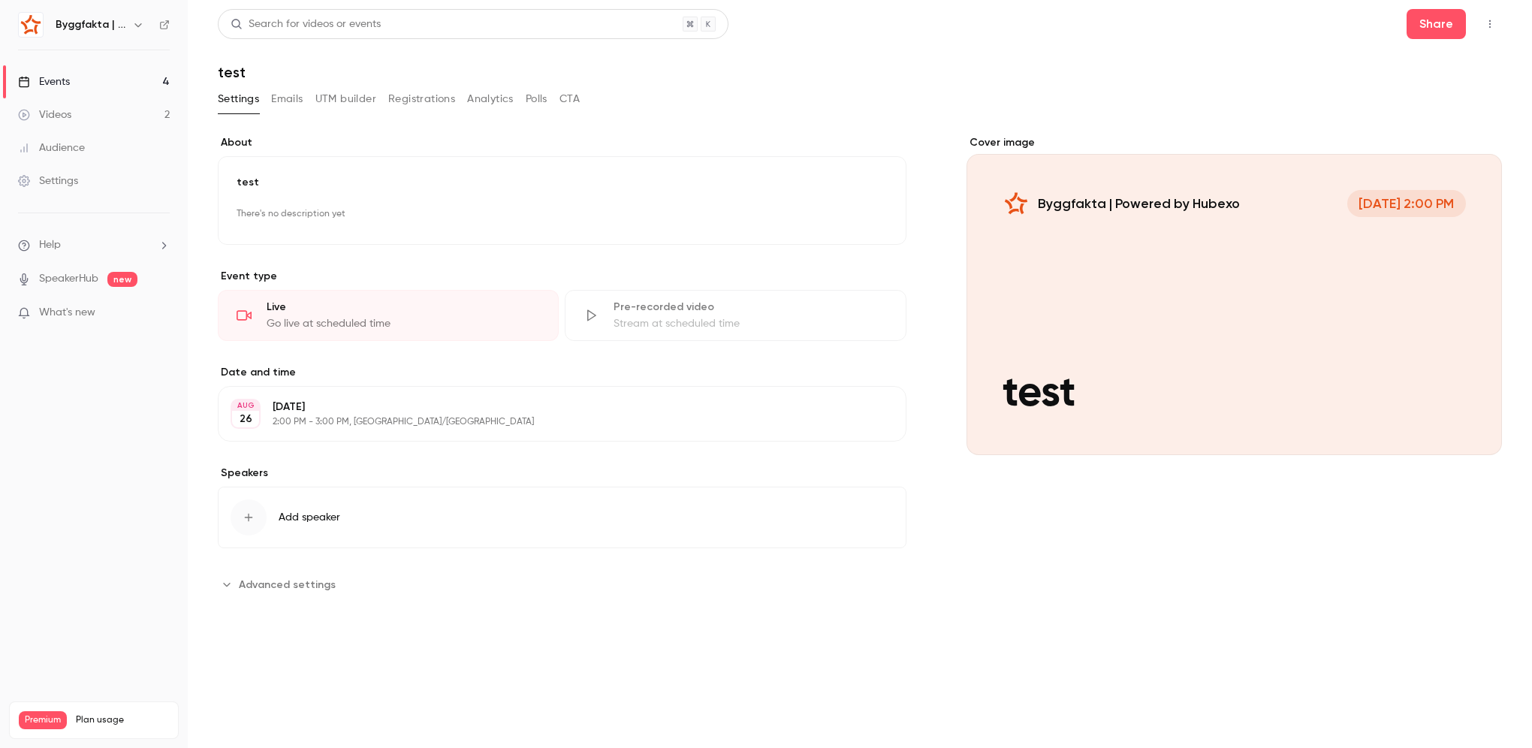
click at [261, 577] on span "Advanced settings" at bounding box center [287, 585] width 97 height 16
click at [1175, 59] on header "Search for videos or events Share test" at bounding box center [860, 45] width 1284 height 72
